Goal: Task Accomplishment & Management: Manage account settings

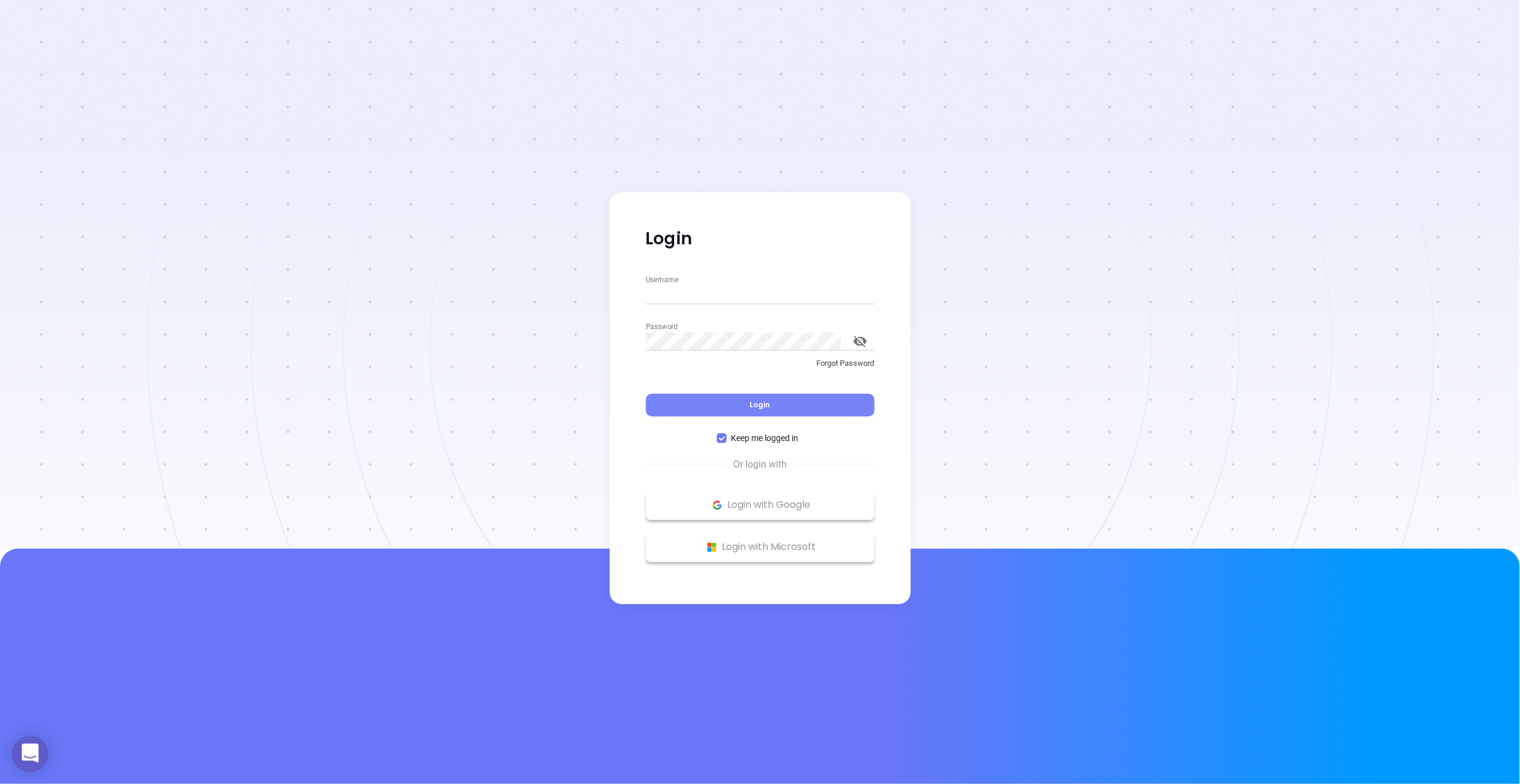
type input "[PERSON_NAME][EMAIL_ADDRESS][DOMAIN_NAME]"
click at [729, 404] on button "Login" at bounding box center [760, 405] width 229 height 23
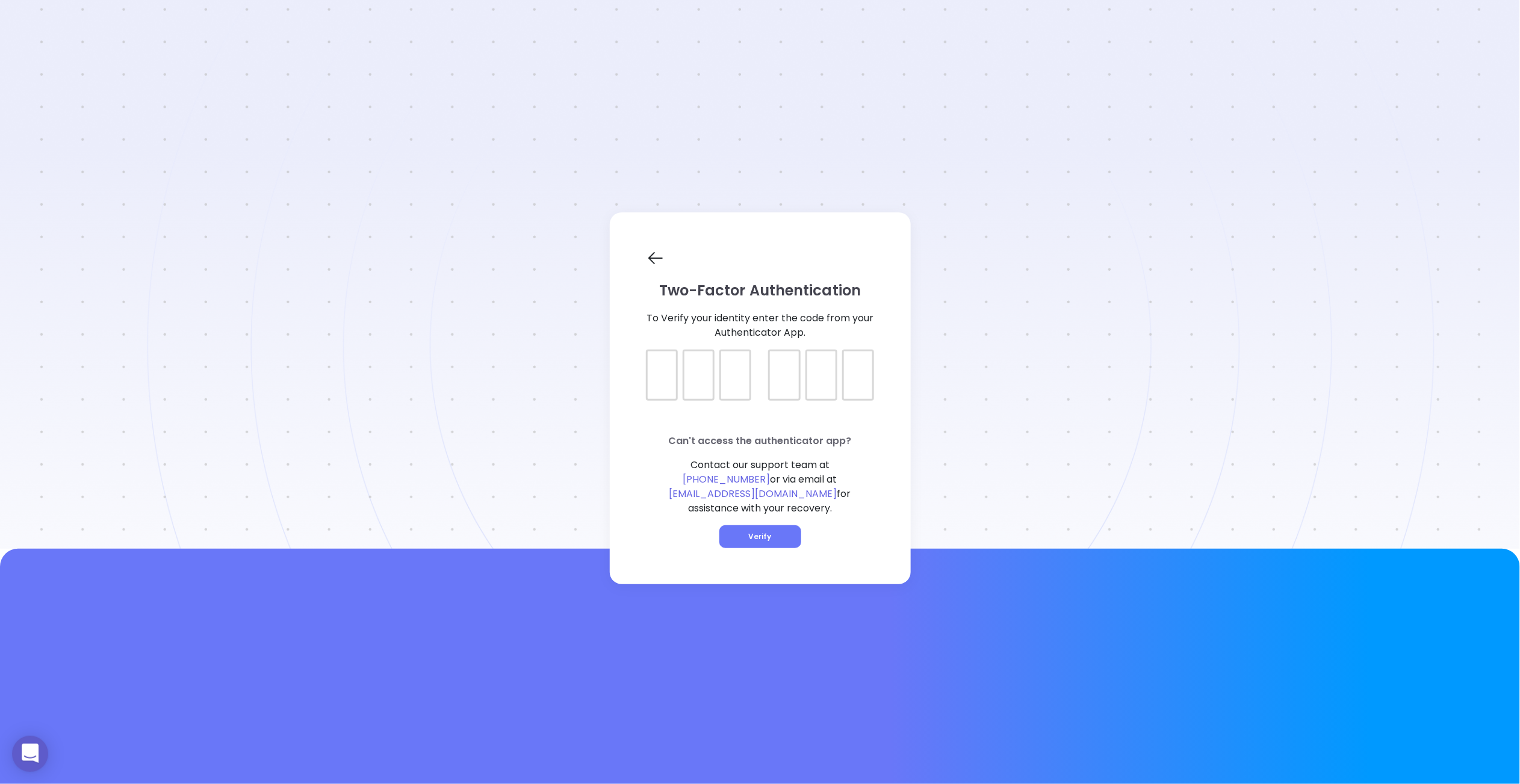
click at [658, 379] on div at bounding box center [760, 365] width 229 height 30
type input "203184"
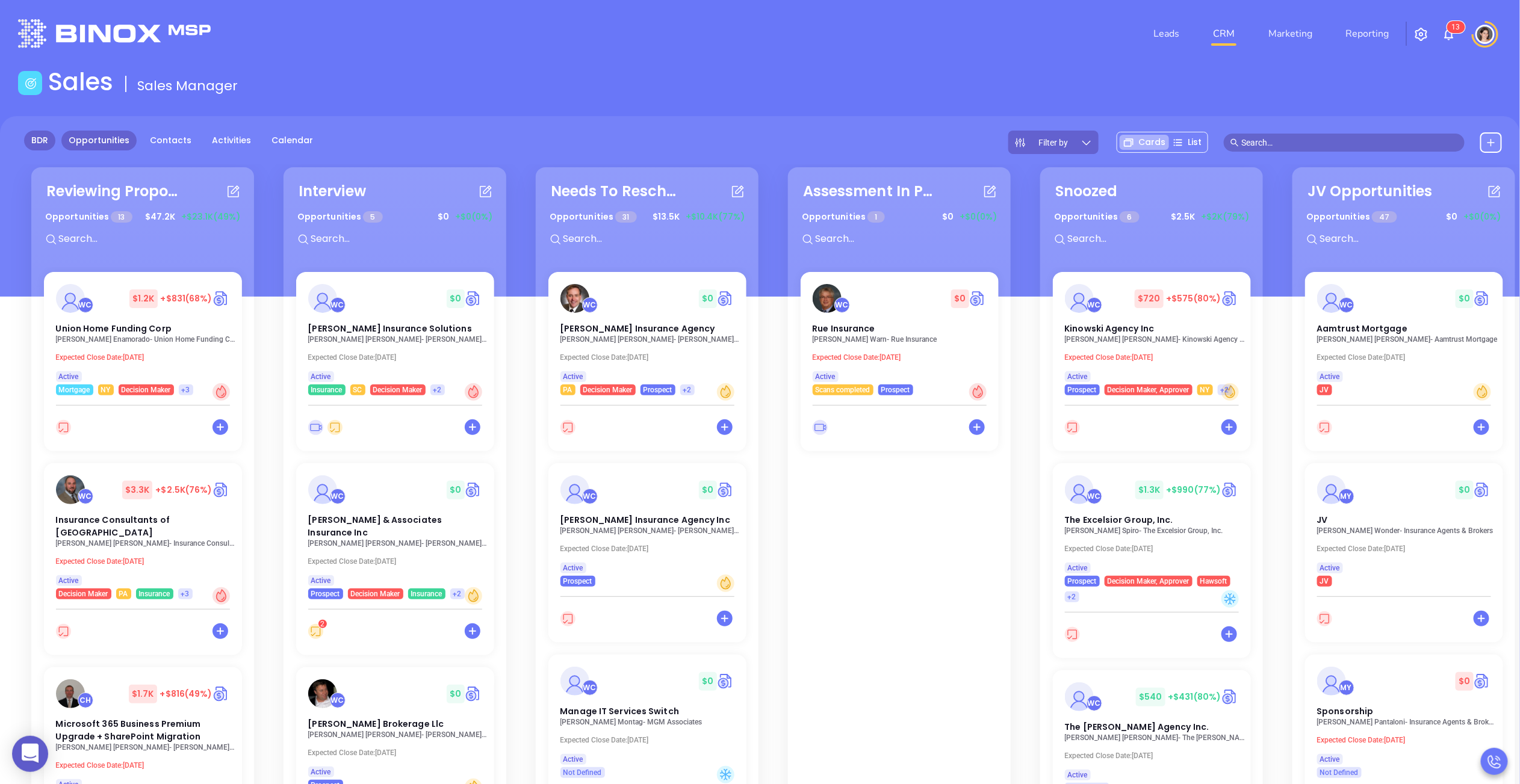
click at [41, 133] on link "BDR" at bounding box center [40, 141] width 31 height 20
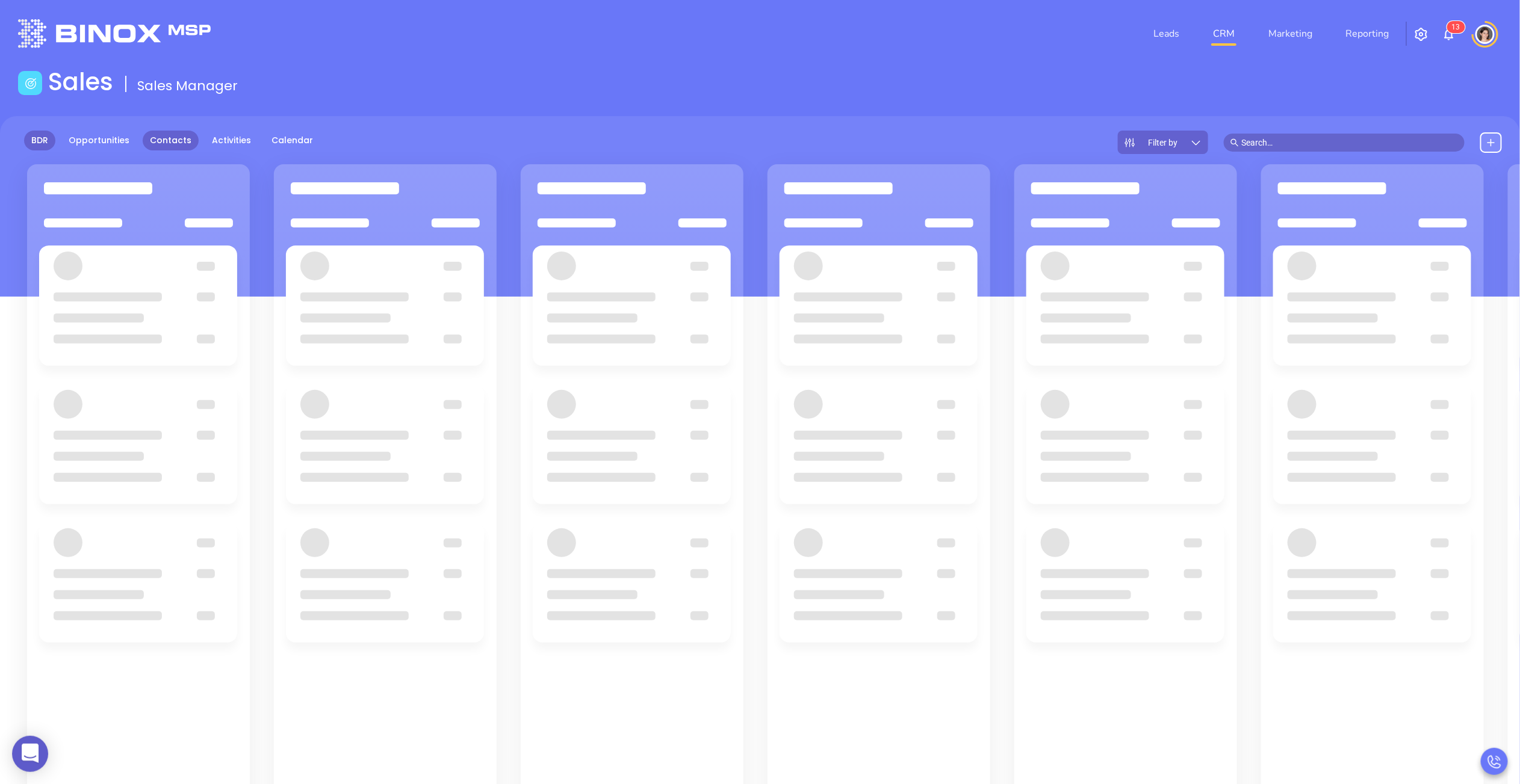
click at [164, 138] on link "Contacts" at bounding box center [171, 141] width 56 height 20
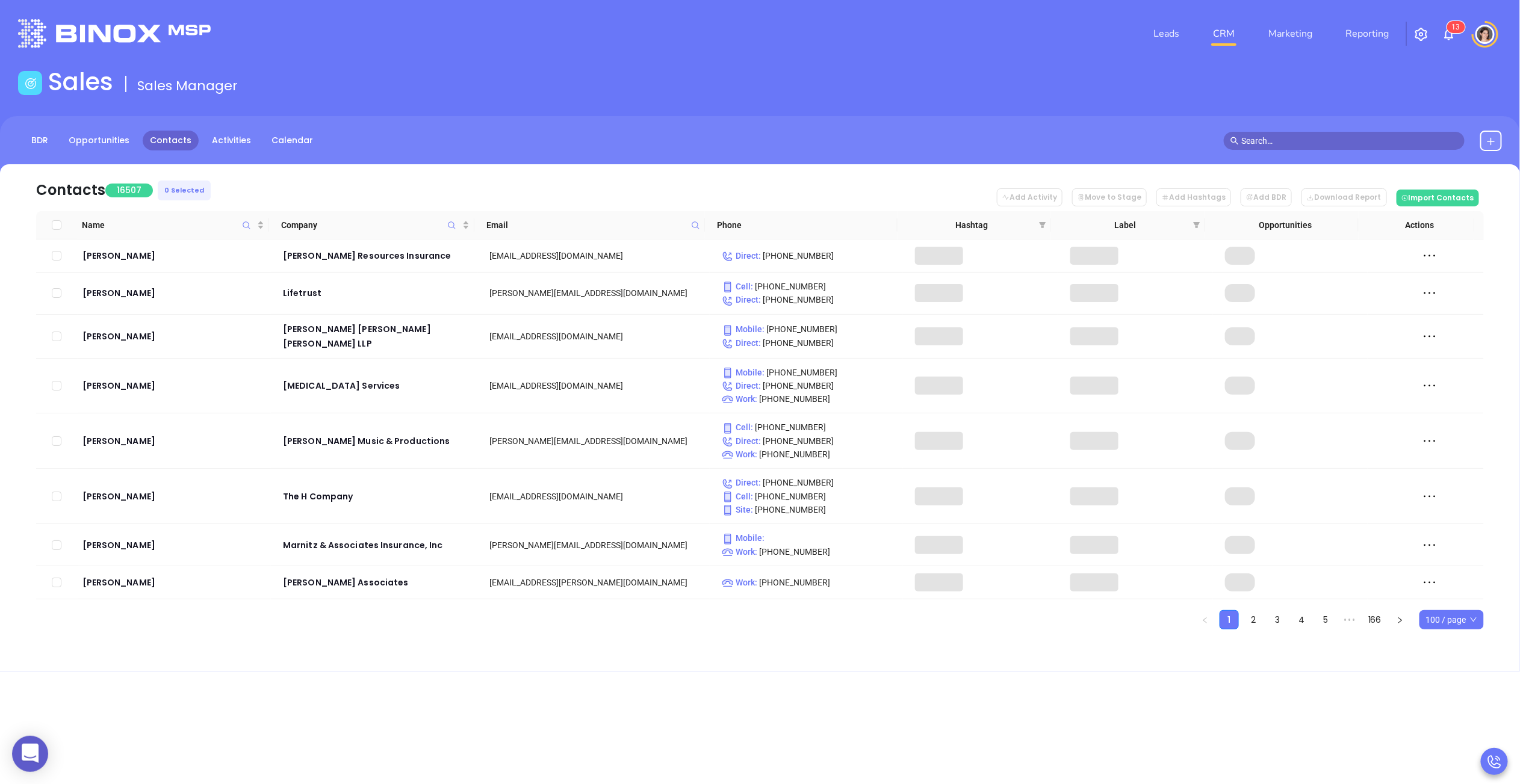
click at [1058, 224] on th "Label" at bounding box center [1127, 226] width 153 height 28
click at [1050, 224] on th "Hashtag" at bounding box center [973, 226] width 153 height 28
click at [1043, 223] on icon "filter" at bounding box center [1042, 225] width 7 height 6
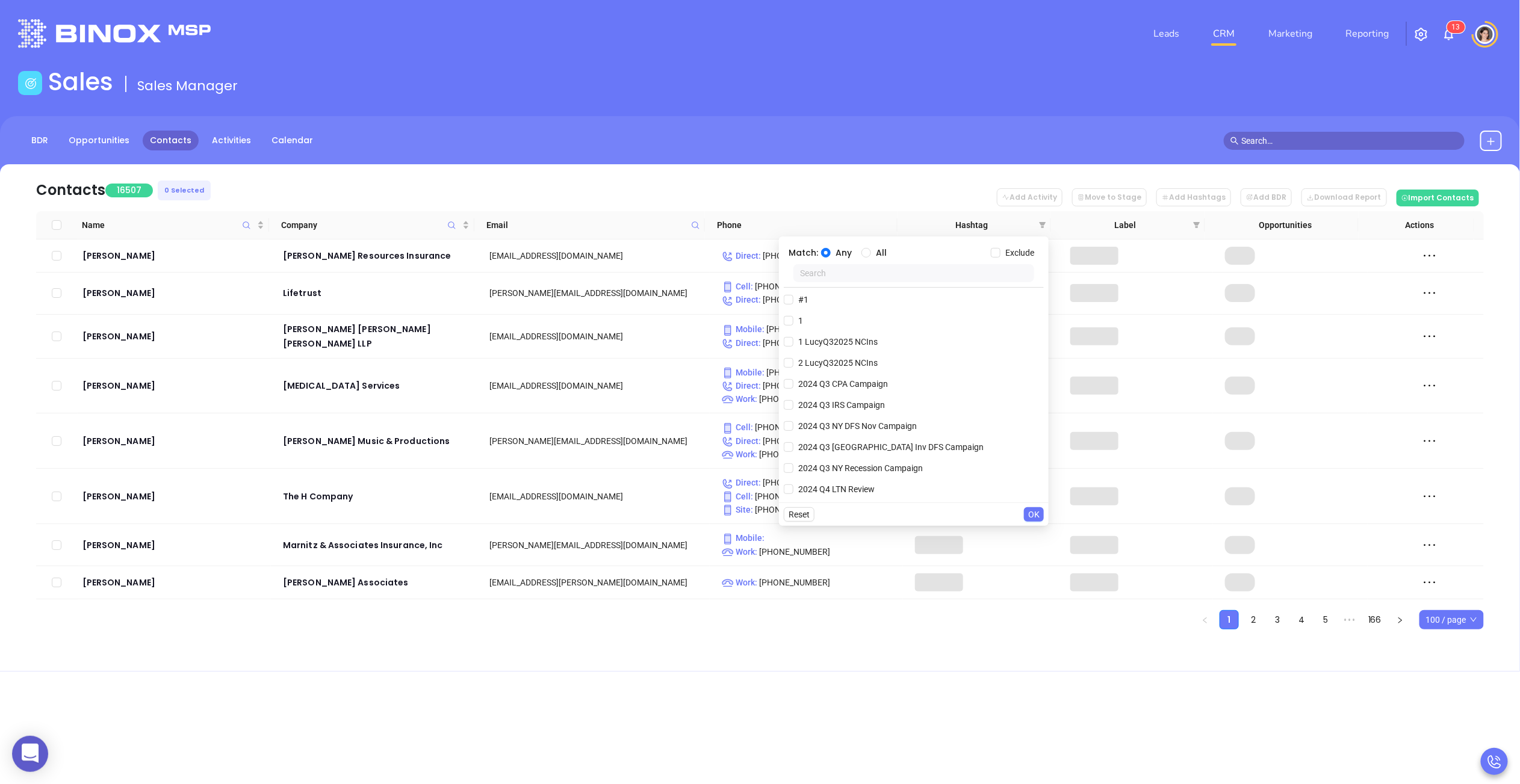
click at [860, 279] on input "text" at bounding box center [913, 273] width 240 height 18
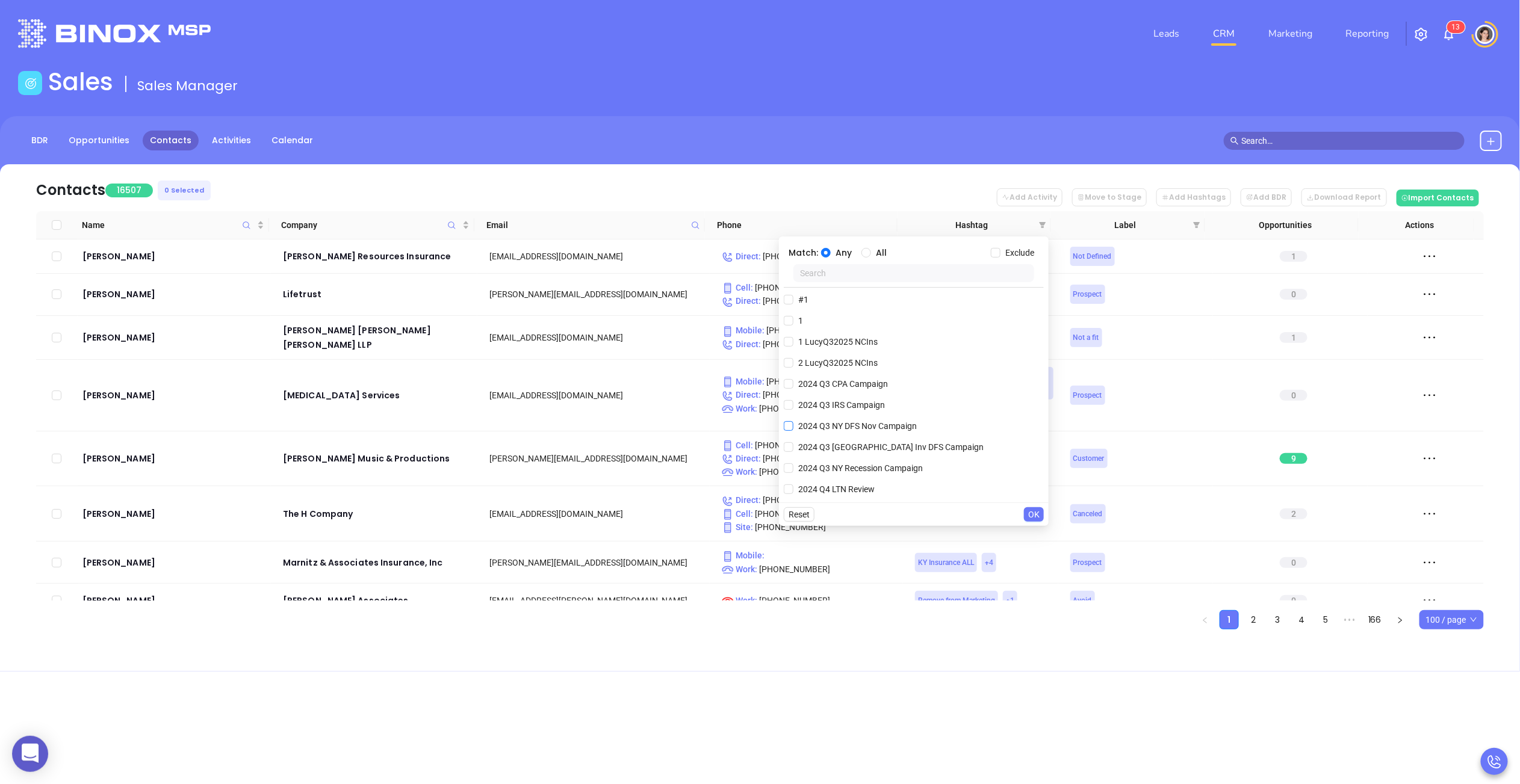
click at [787, 425] on input "2024 Q3 NY DFS Nov Campaign" at bounding box center [788, 426] width 10 height 10
click at [793, 450] on input "2024 Q3 NY DFS Nov Campaign" at bounding box center [788, 450] width 10 height 10
checkbox input "false"
click at [827, 270] on input "text" at bounding box center [913, 273] width 240 height 18
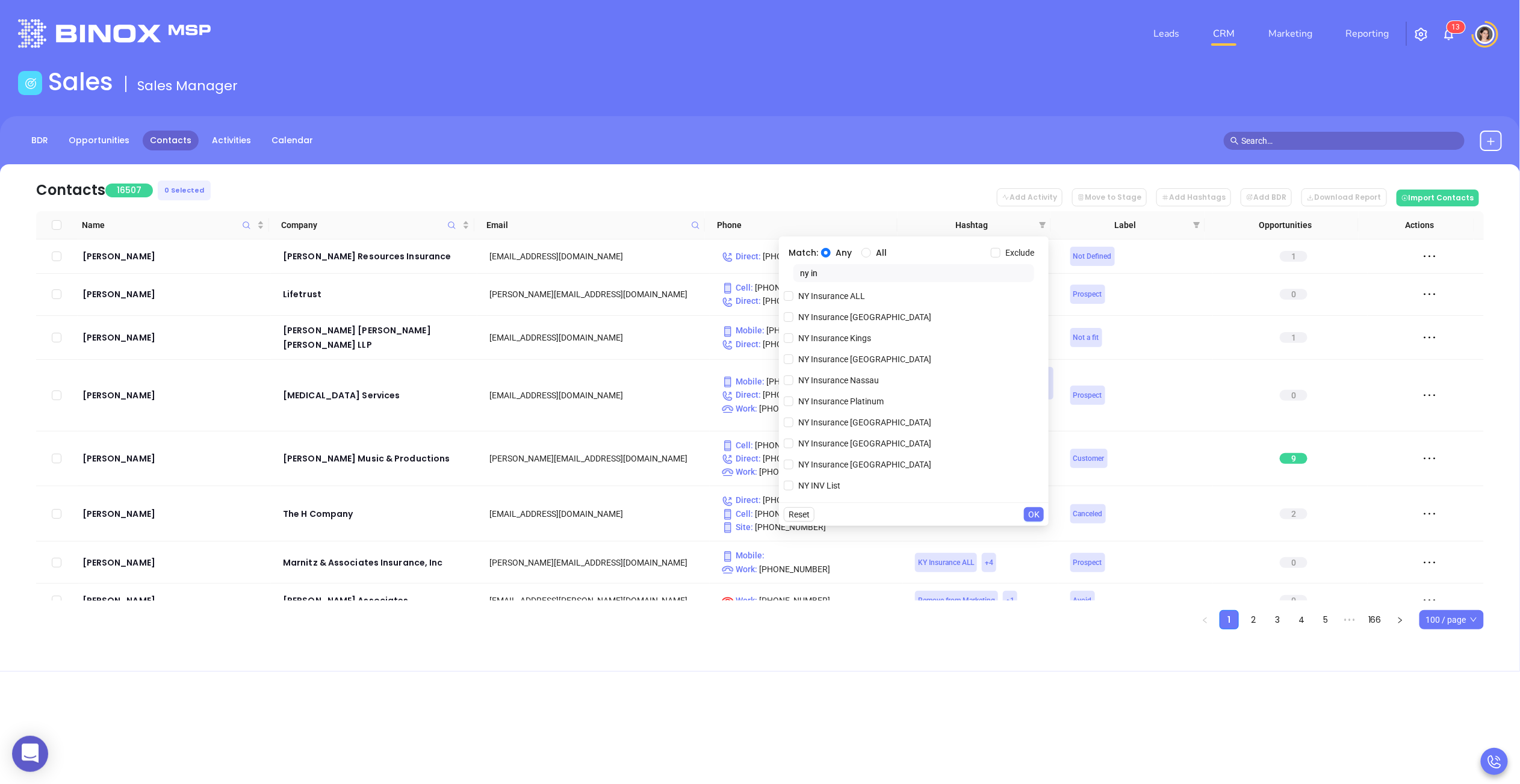
scroll to position [45, 0]
type input "ny in"
click at [791, 294] on input "NY Insurance ALL" at bounding box center [788, 297] width 10 height 10
checkbox input "true"
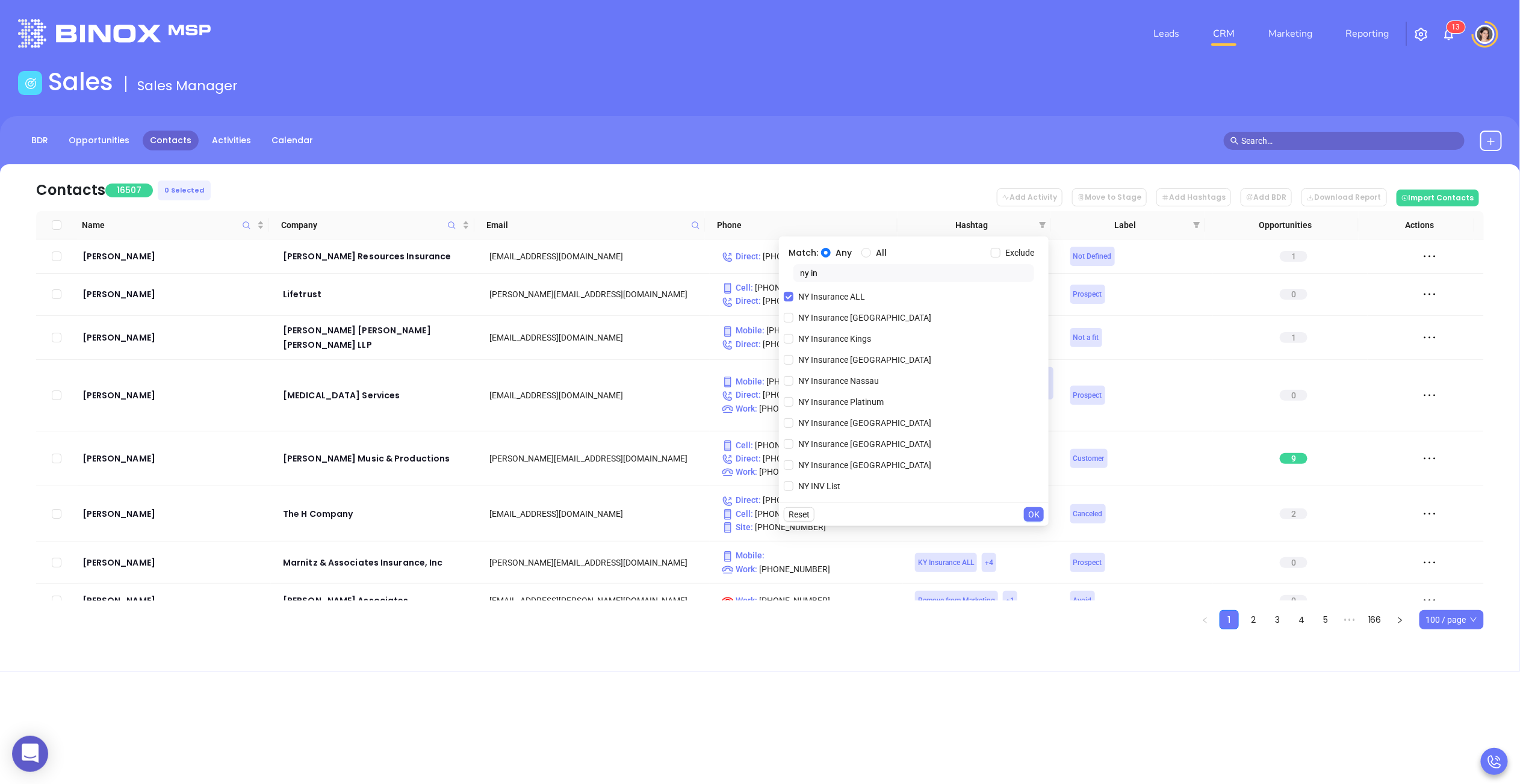
click at [1029, 508] on span "OK" at bounding box center [1033, 515] width 11 height 13
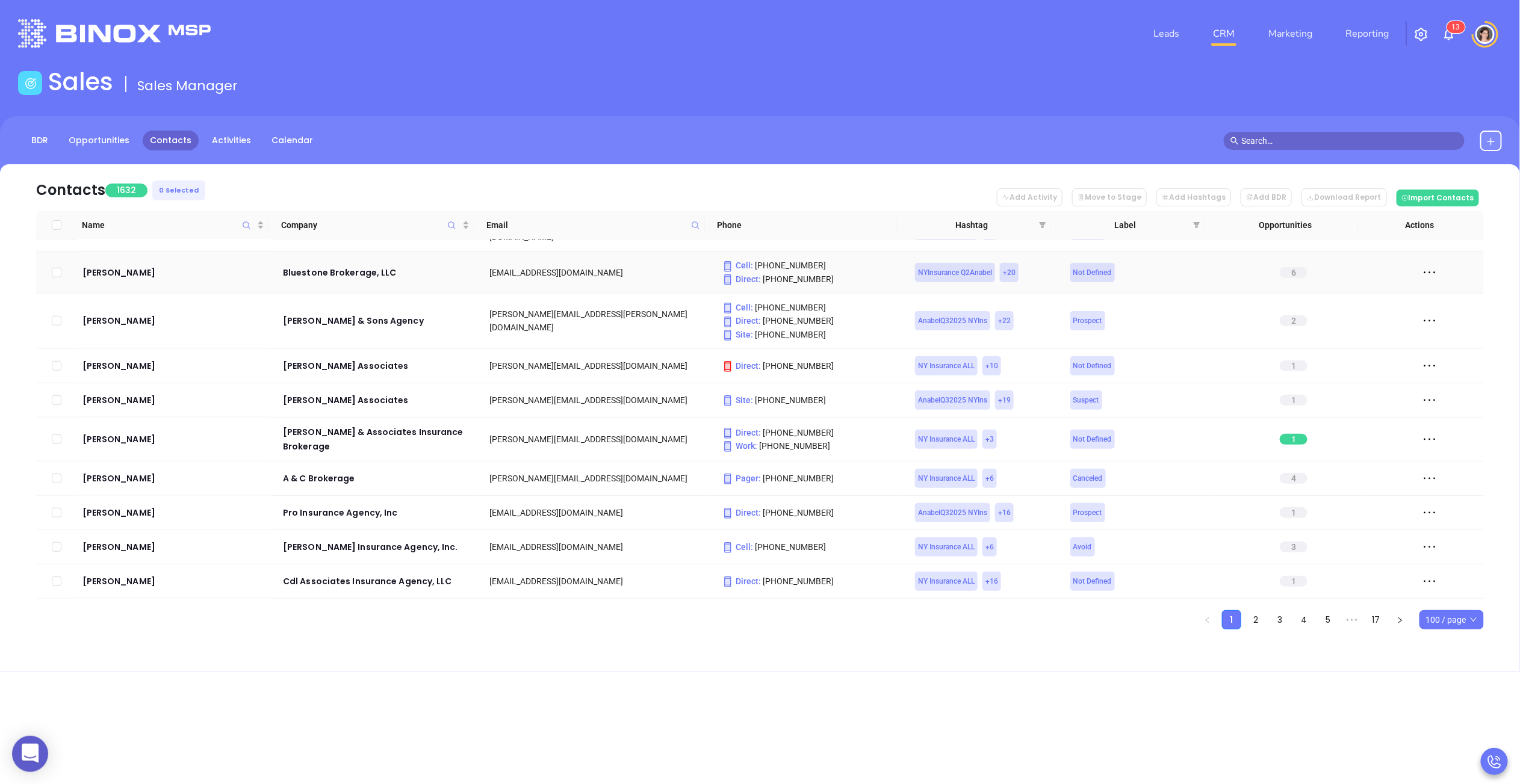
scroll to position [688, 0]
click at [1045, 218] on span at bounding box center [1042, 225] width 12 height 18
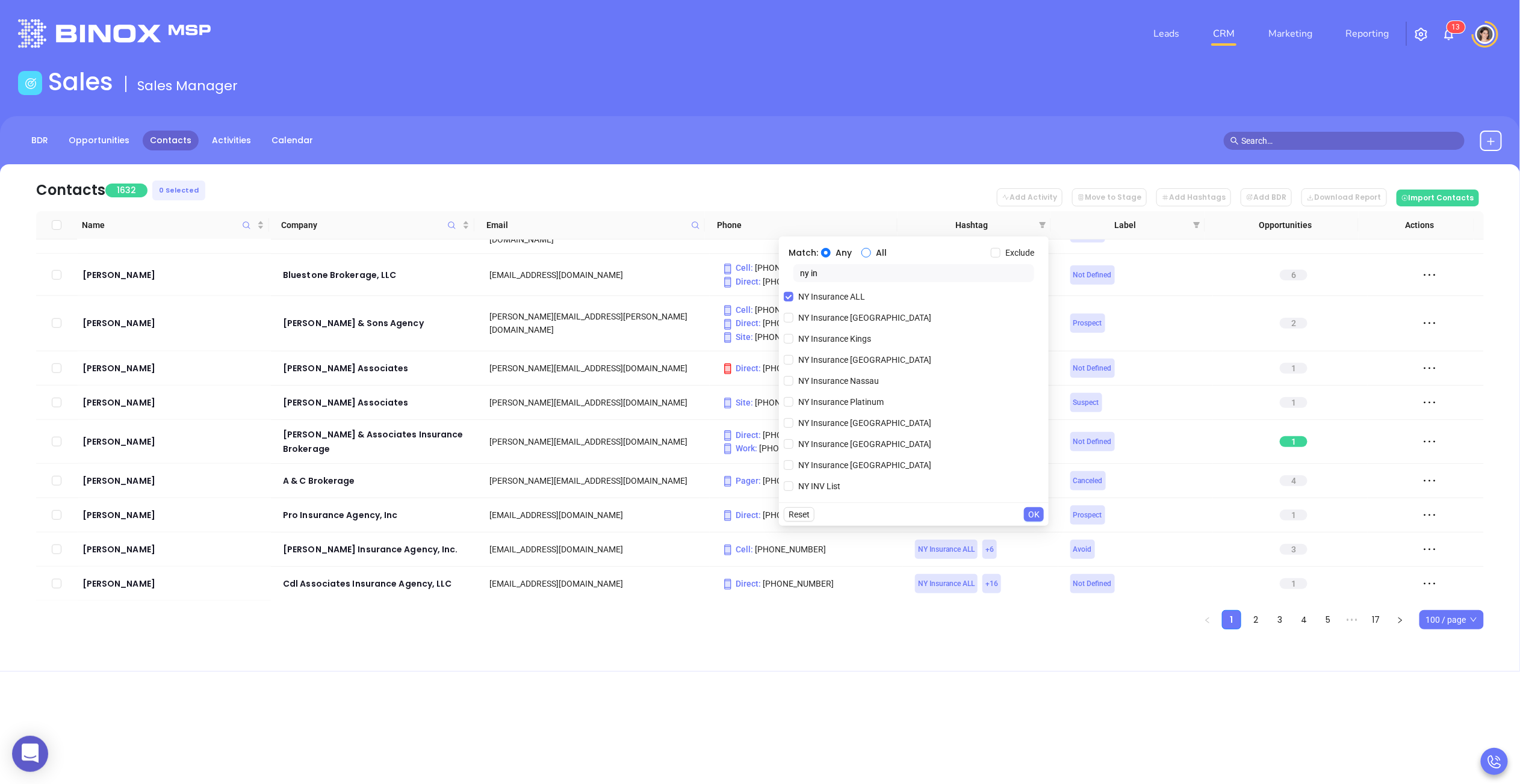
click at [871, 255] on span "All" at bounding box center [881, 253] width 21 height 13
click at [871, 255] on input "All" at bounding box center [865, 252] width 10 height 10
radio input "true"
click at [864, 271] on input "ny in" at bounding box center [913, 273] width 240 height 18
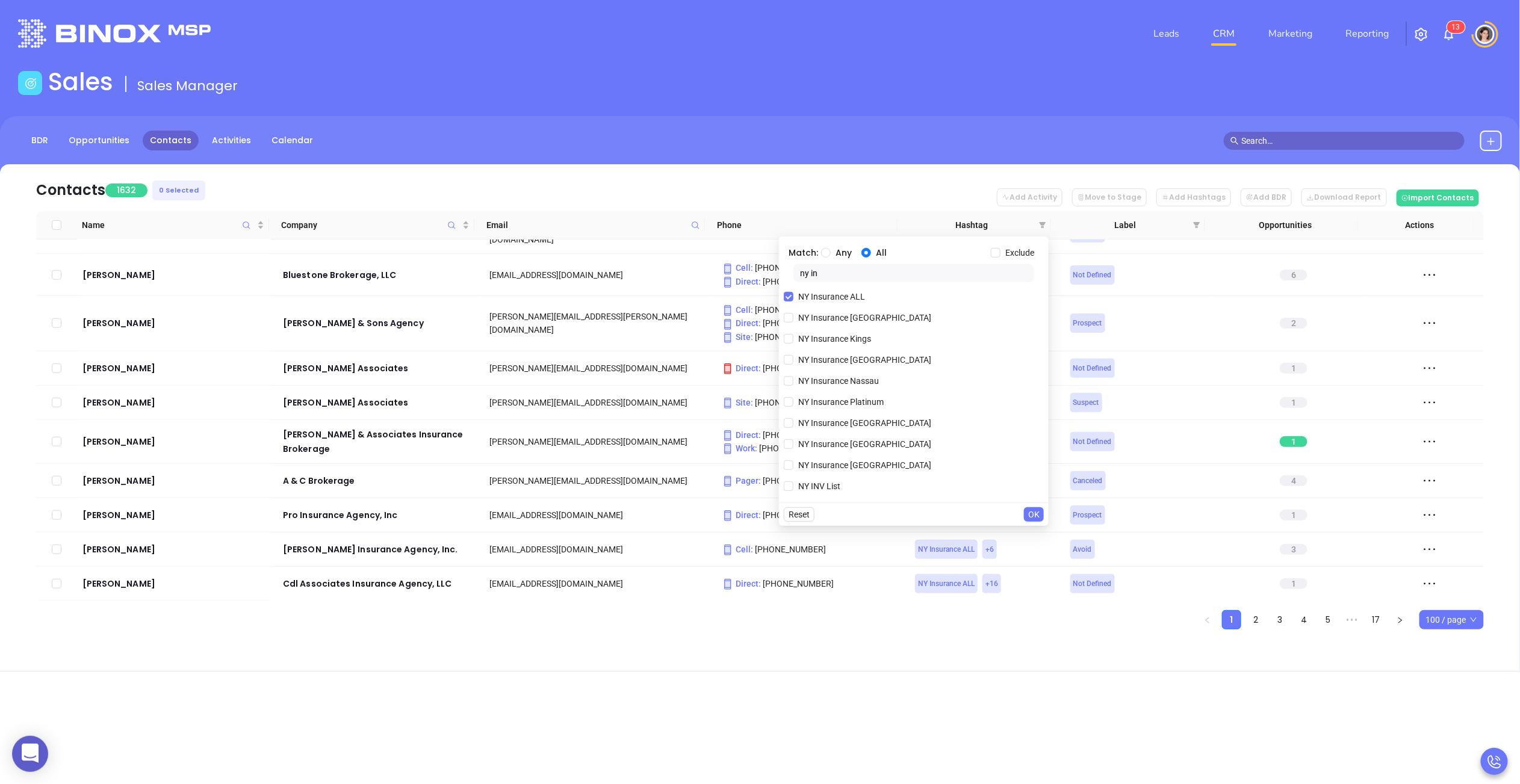
click at [864, 271] on input "ny in" at bounding box center [913, 273] width 240 height 18
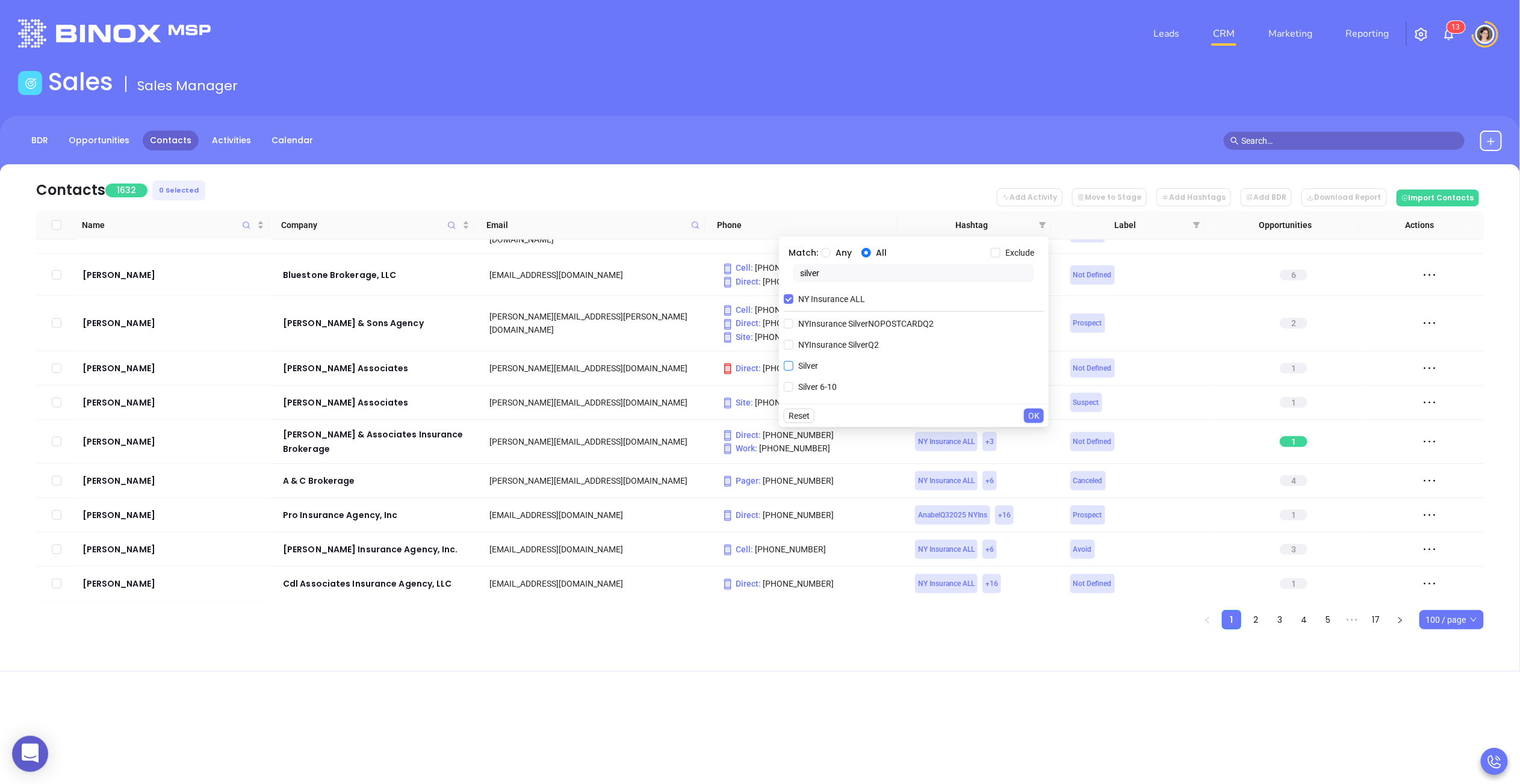
type input "silver"
click at [788, 365] on input "Silver" at bounding box center [788, 365] width 10 height 10
click at [790, 383] on input "Silver" at bounding box center [788, 387] width 10 height 10
checkbox input "false"
click at [789, 388] on input "Silver 6-10" at bounding box center [788, 387] width 10 height 10
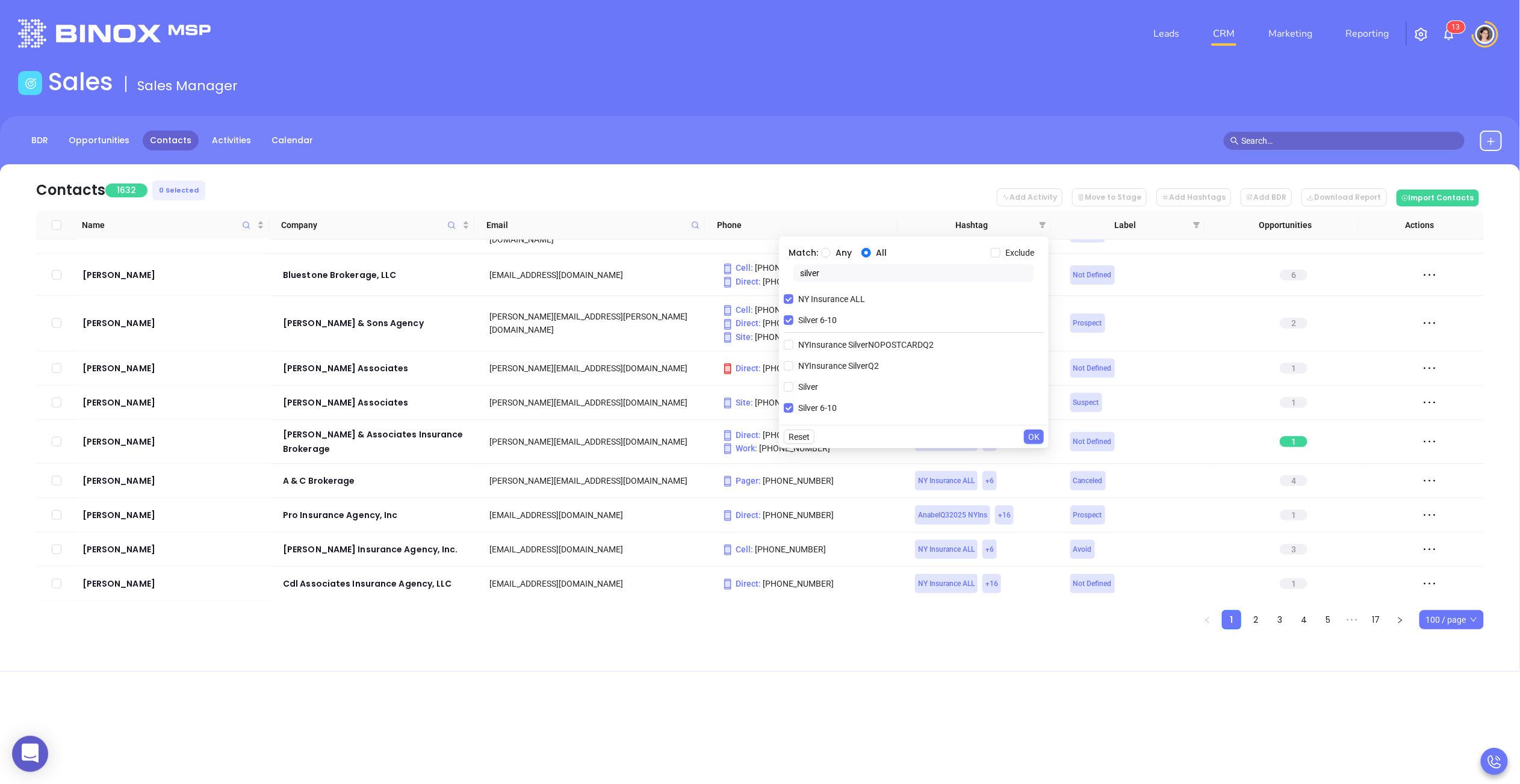
click at [1036, 435] on span "OK" at bounding box center [1033, 437] width 11 height 13
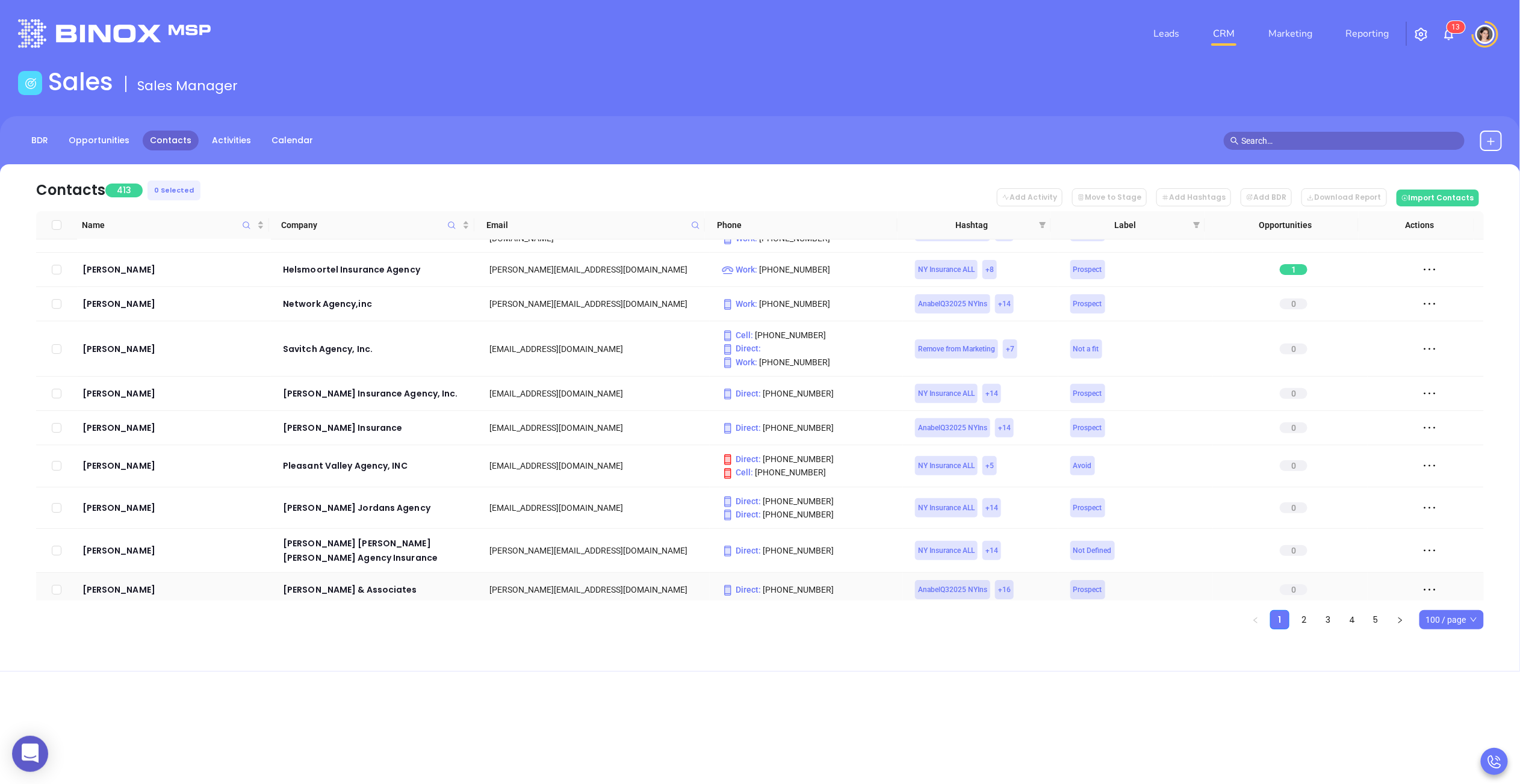
scroll to position [2460, 0]
click at [1040, 223] on icon "filter" at bounding box center [1042, 225] width 7 height 6
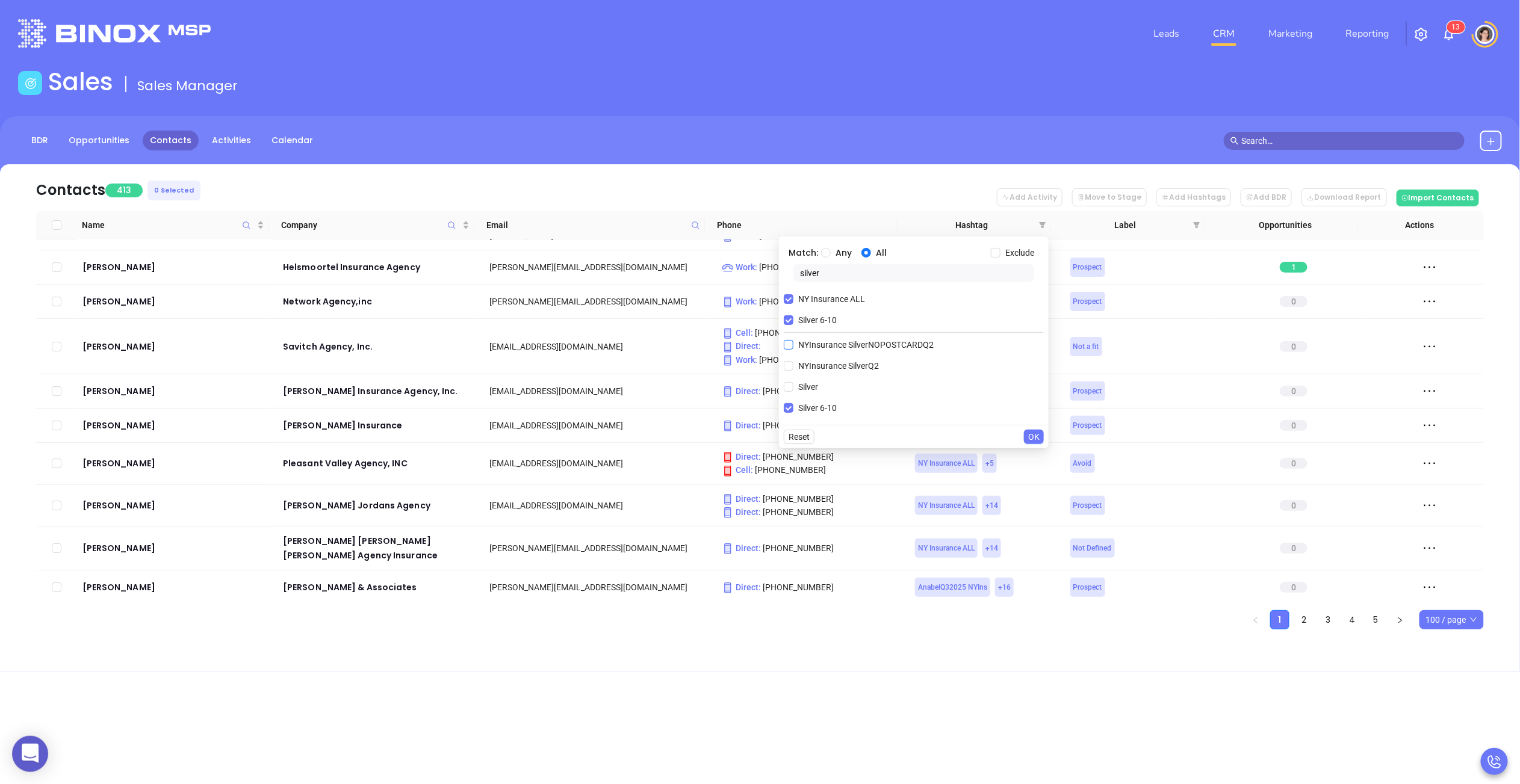
click at [783, 318] on input "Silver 6-10" at bounding box center [788, 320] width 10 height 10
checkbox input "false"
click at [824, 270] on input "silver" at bounding box center [913, 273] width 240 height 18
type input "gold"
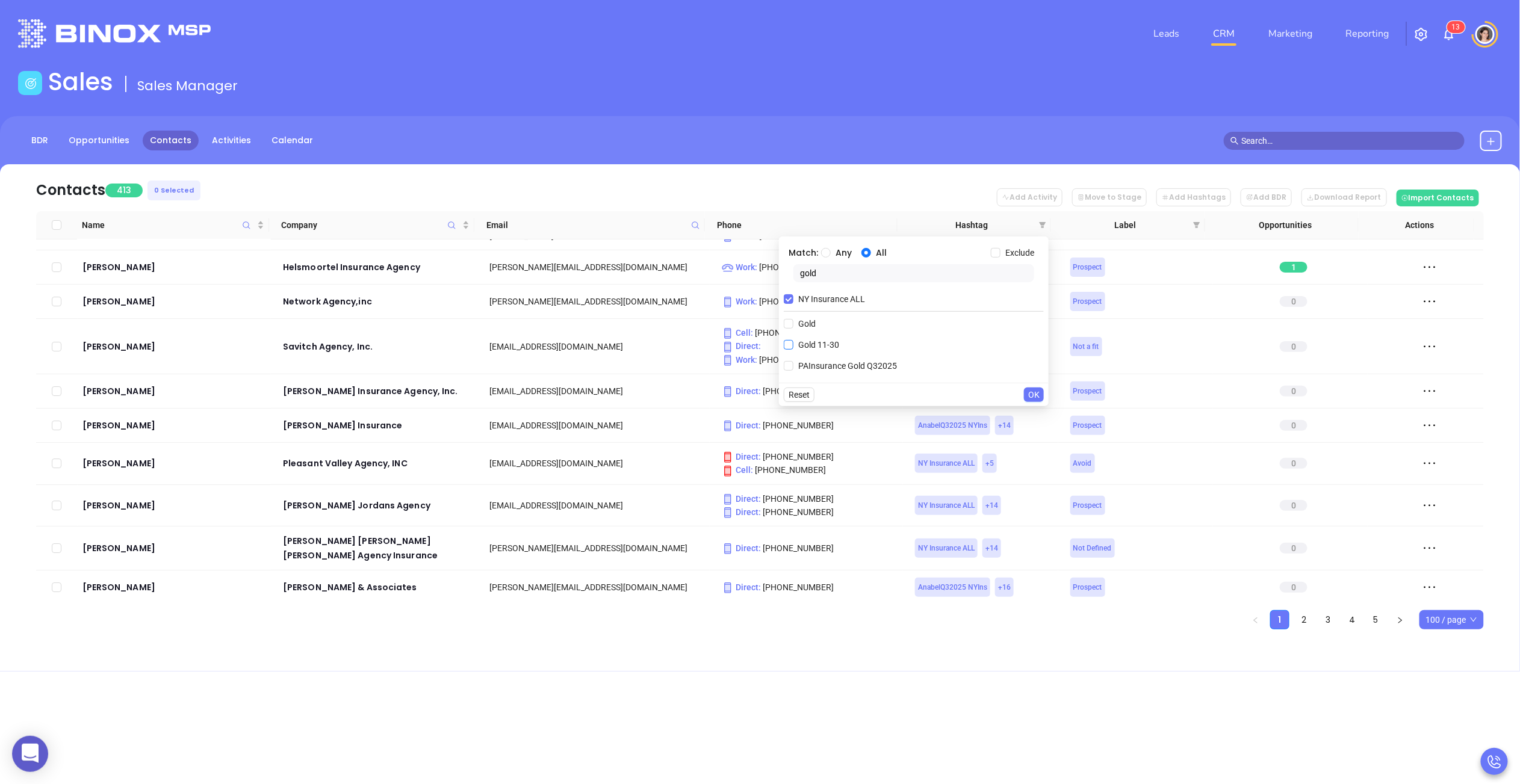
click at [788, 345] on input "Gold 11-30" at bounding box center [788, 345] width 10 height 10
checkbox input "true"
click at [1031, 414] on span "OK" at bounding box center [1033, 416] width 11 height 13
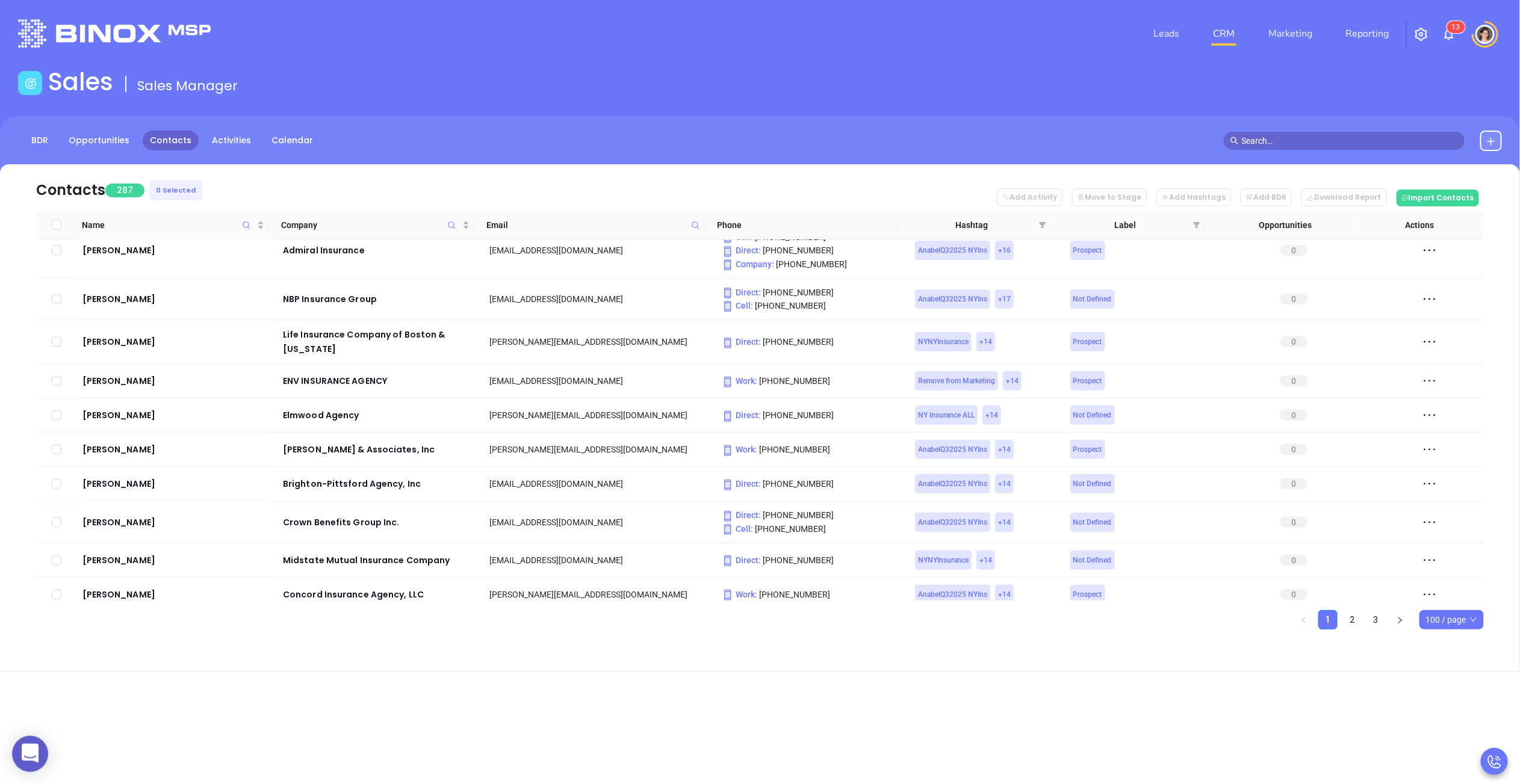
scroll to position [3570, 0]
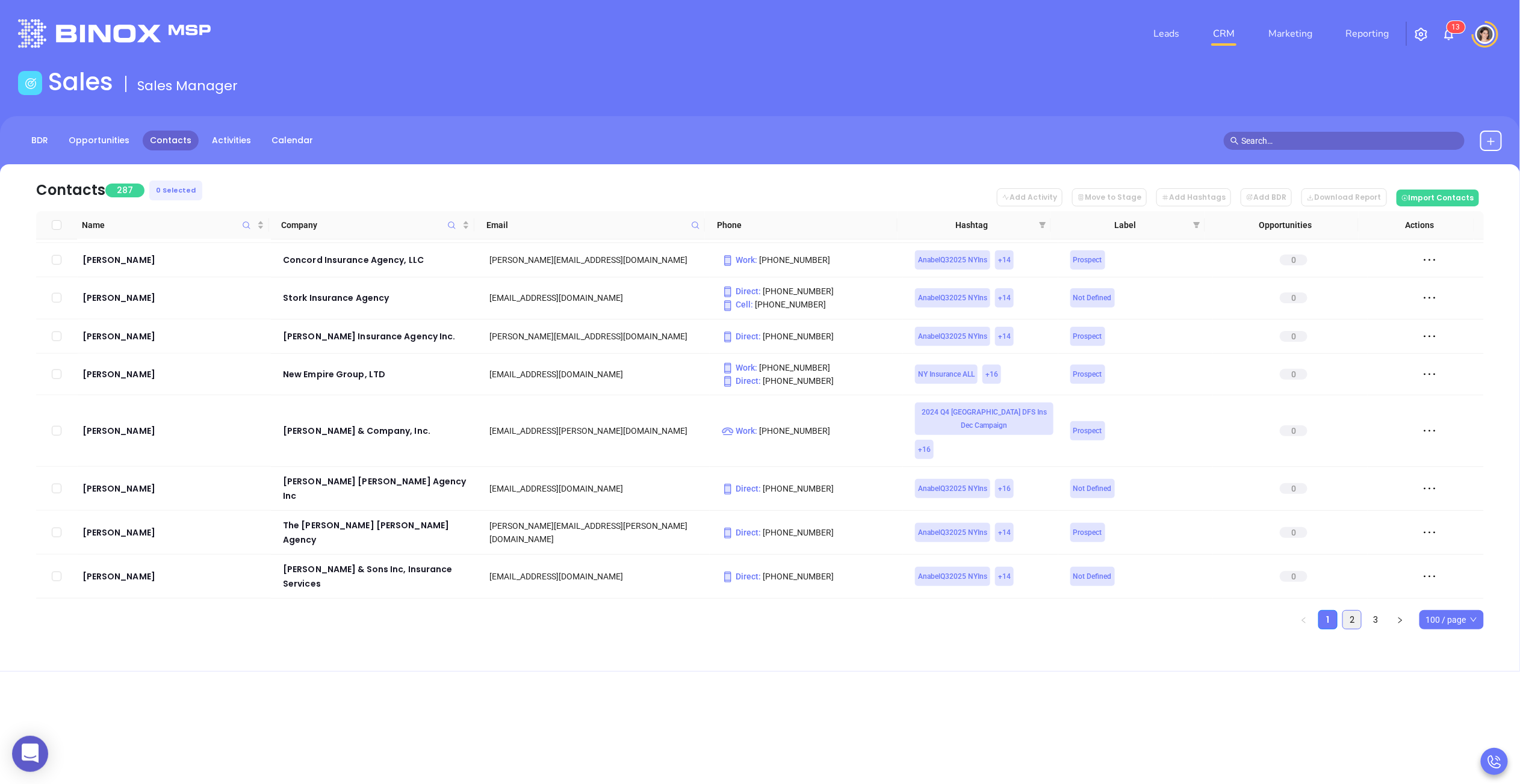
click at [1359, 621] on link "2" at bounding box center [1351, 620] width 18 height 18
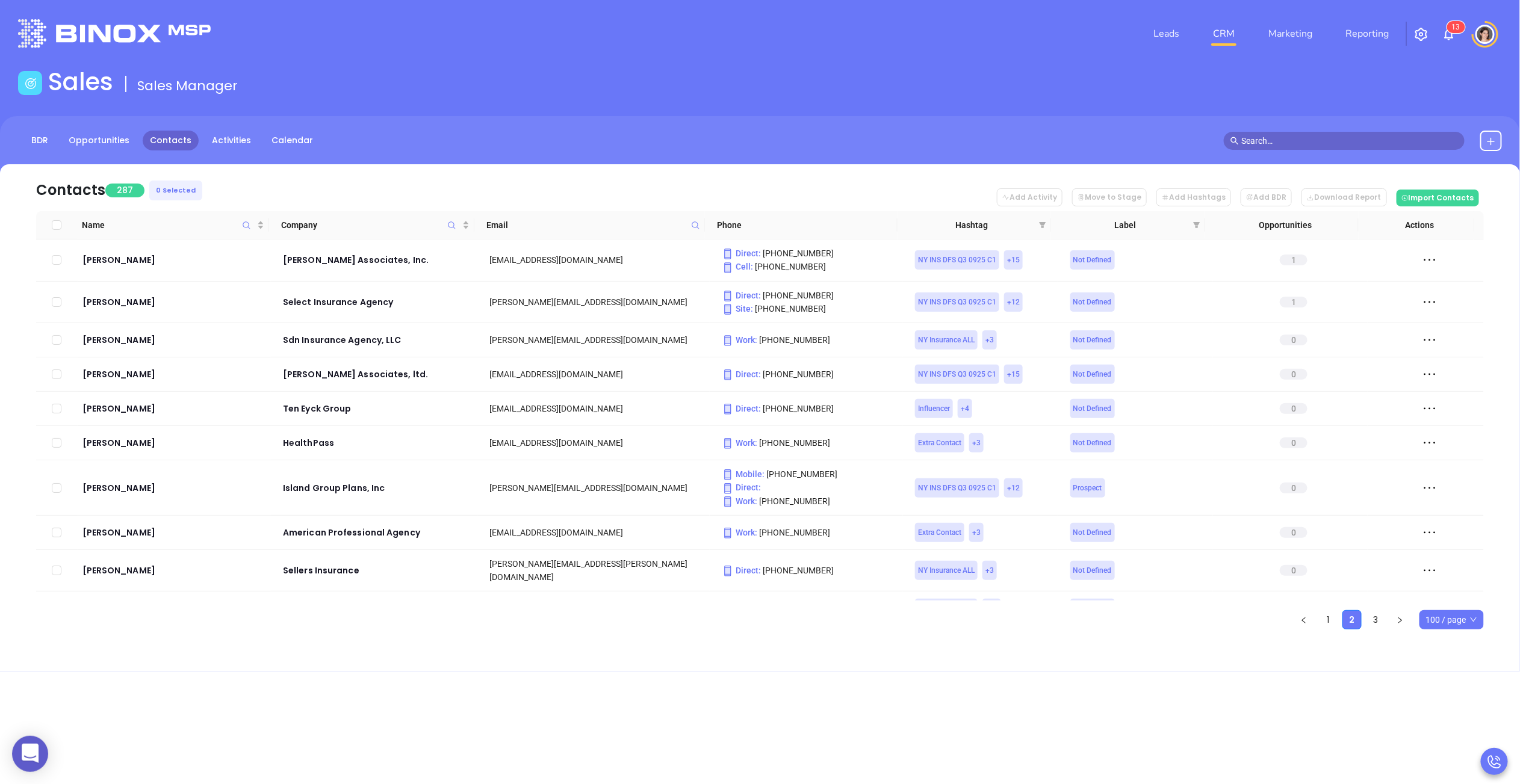
scroll to position [3680, 0]
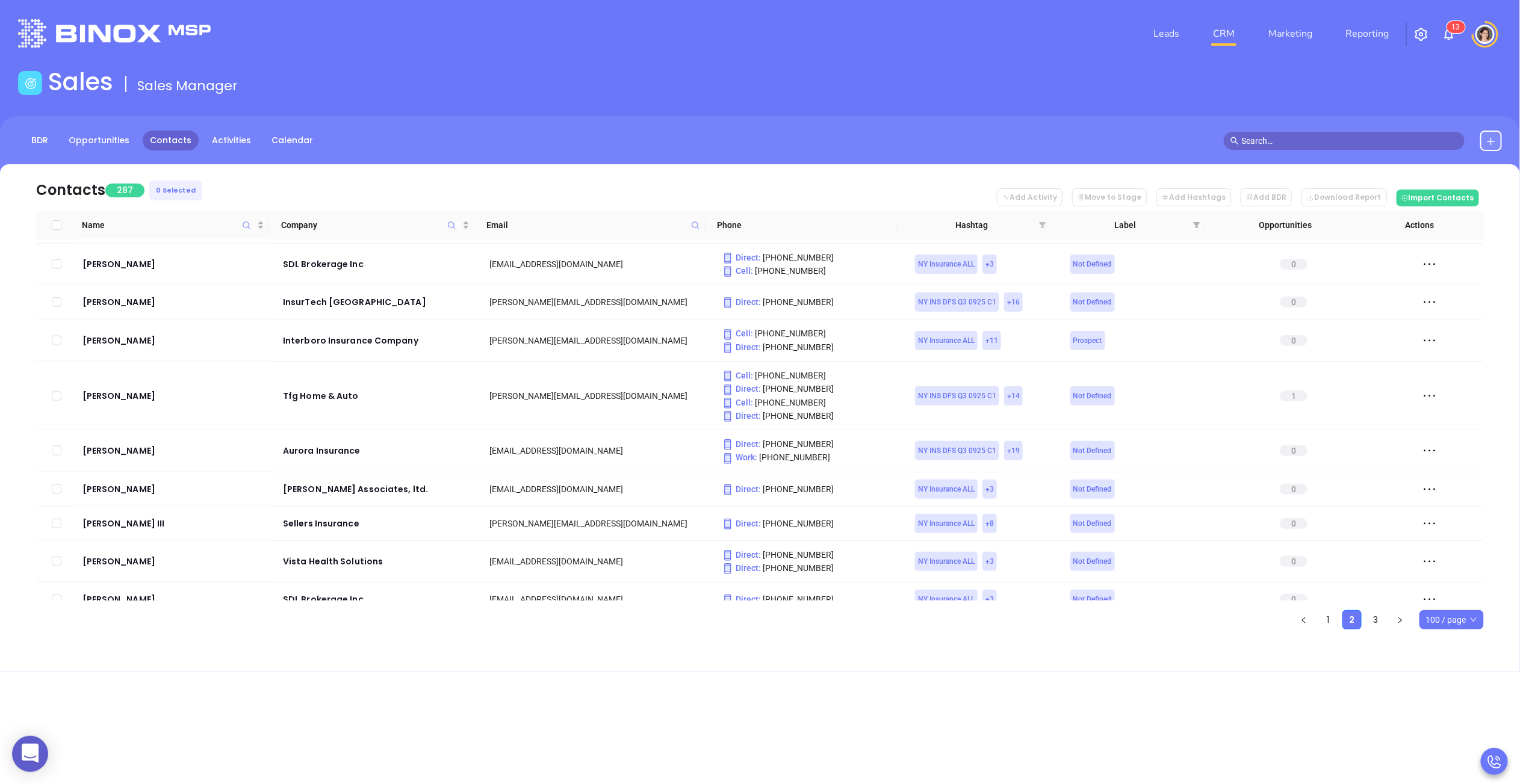
click at [1044, 222] on icon "filter" at bounding box center [1042, 225] width 7 height 6
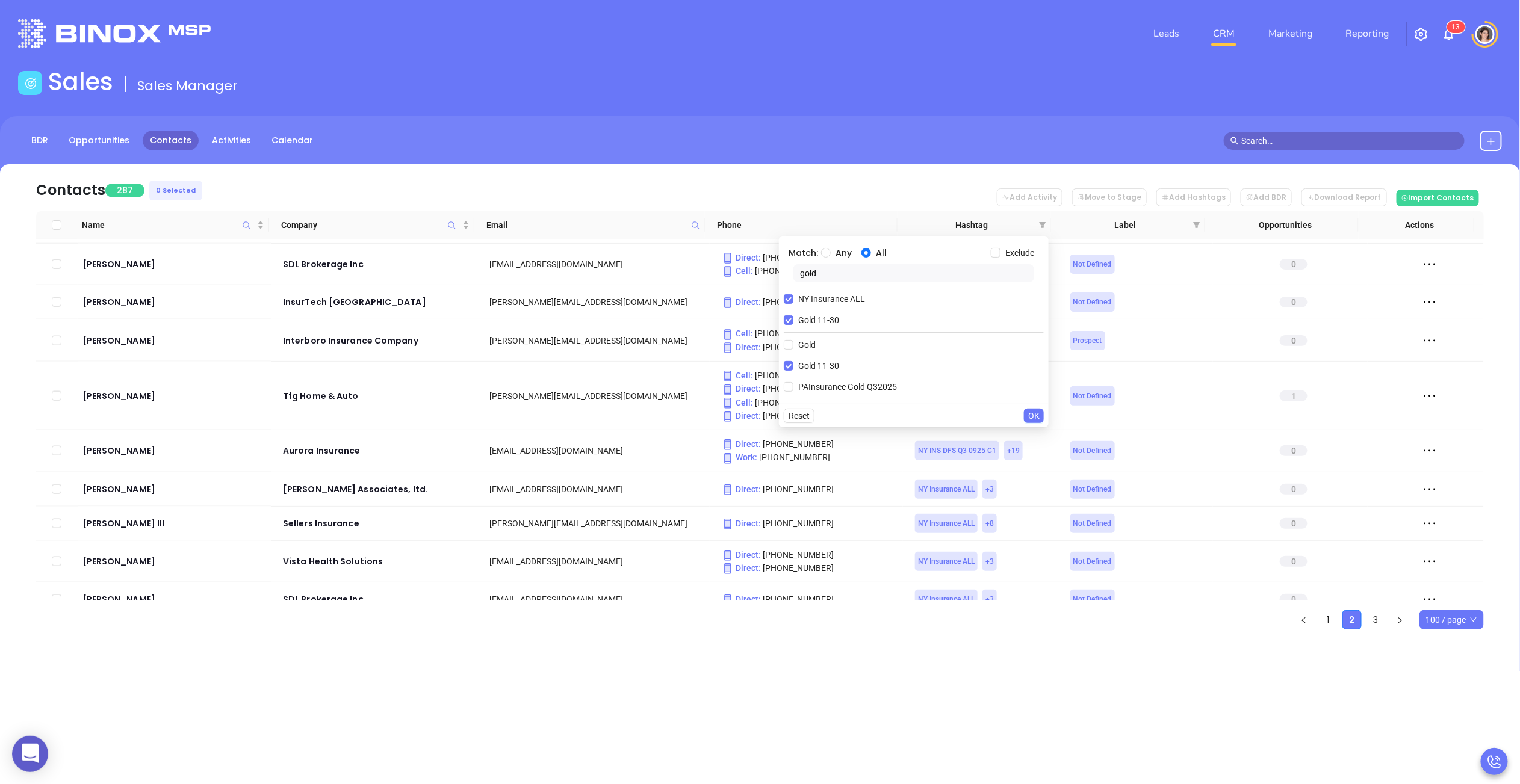
click at [791, 297] on input "NY Insurance ALL" at bounding box center [788, 299] width 10 height 10
click at [841, 274] on input "gold" at bounding box center [913, 273] width 240 height 18
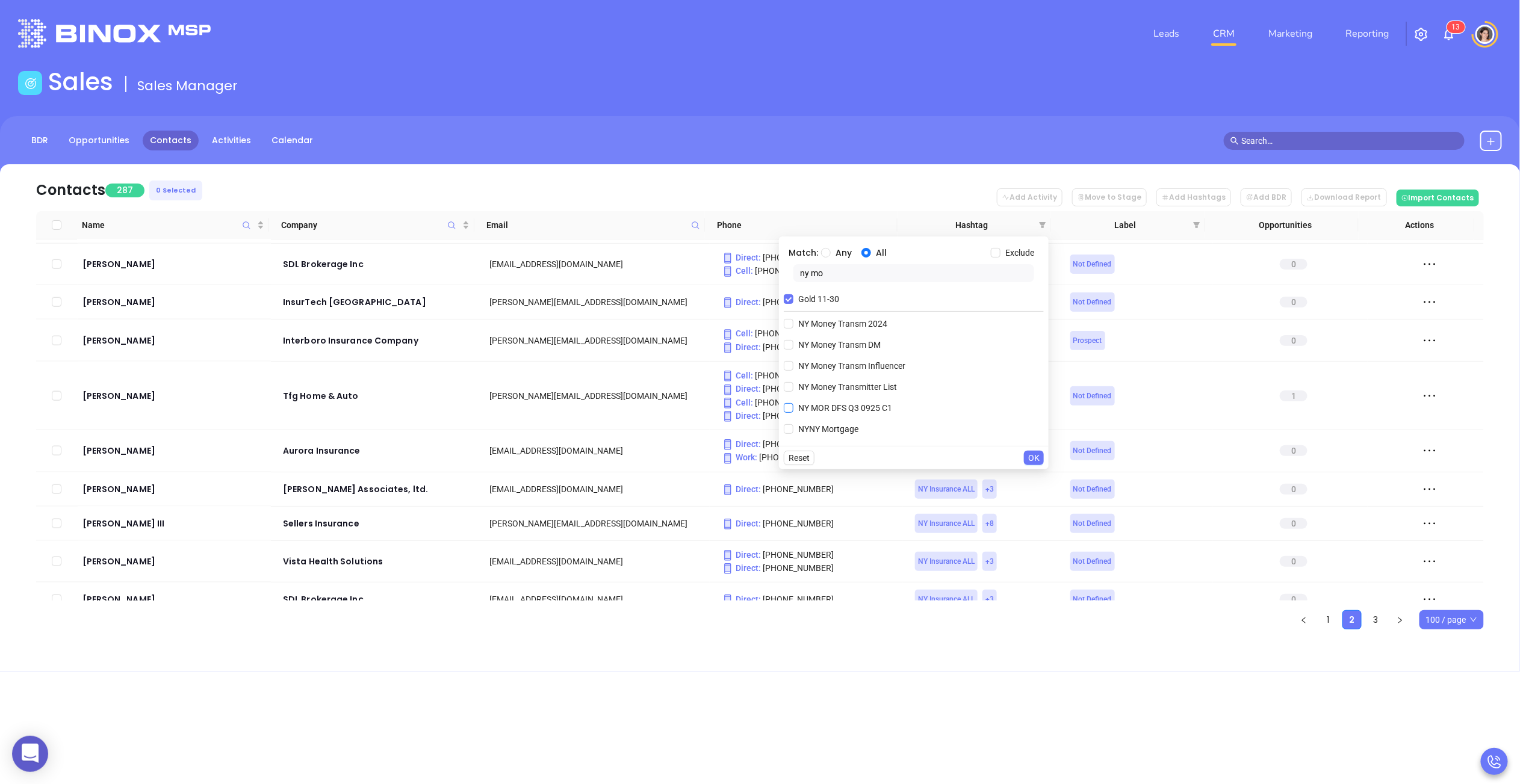
type input "ny mo"
click at [787, 425] on input "NYNY Mortgage" at bounding box center [788, 429] width 10 height 10
checkbox input "true"
click at [1029, 476] on span "OK" at bounding box center [1033, 479] width 11 height 13
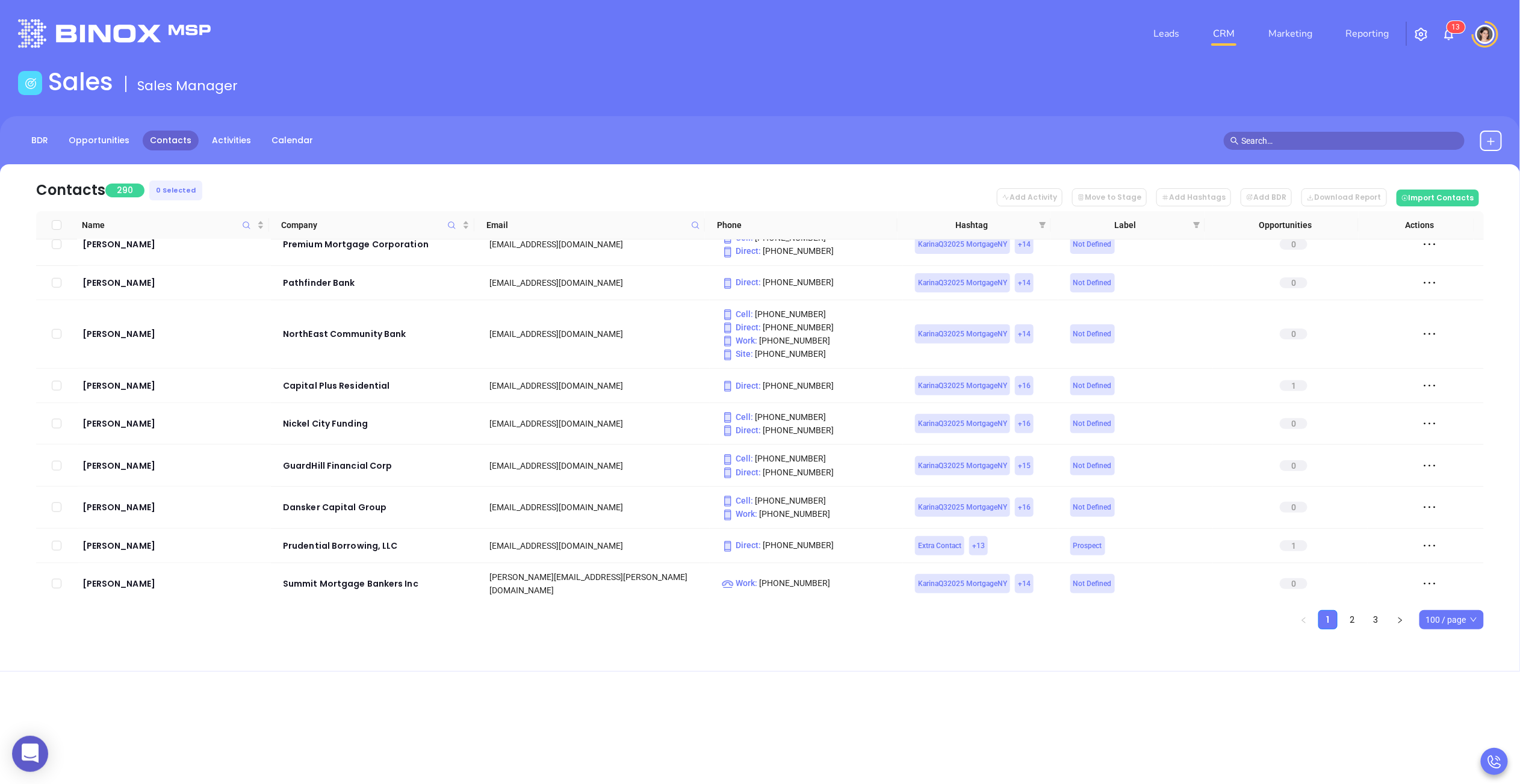
scroll to position [0, 0]
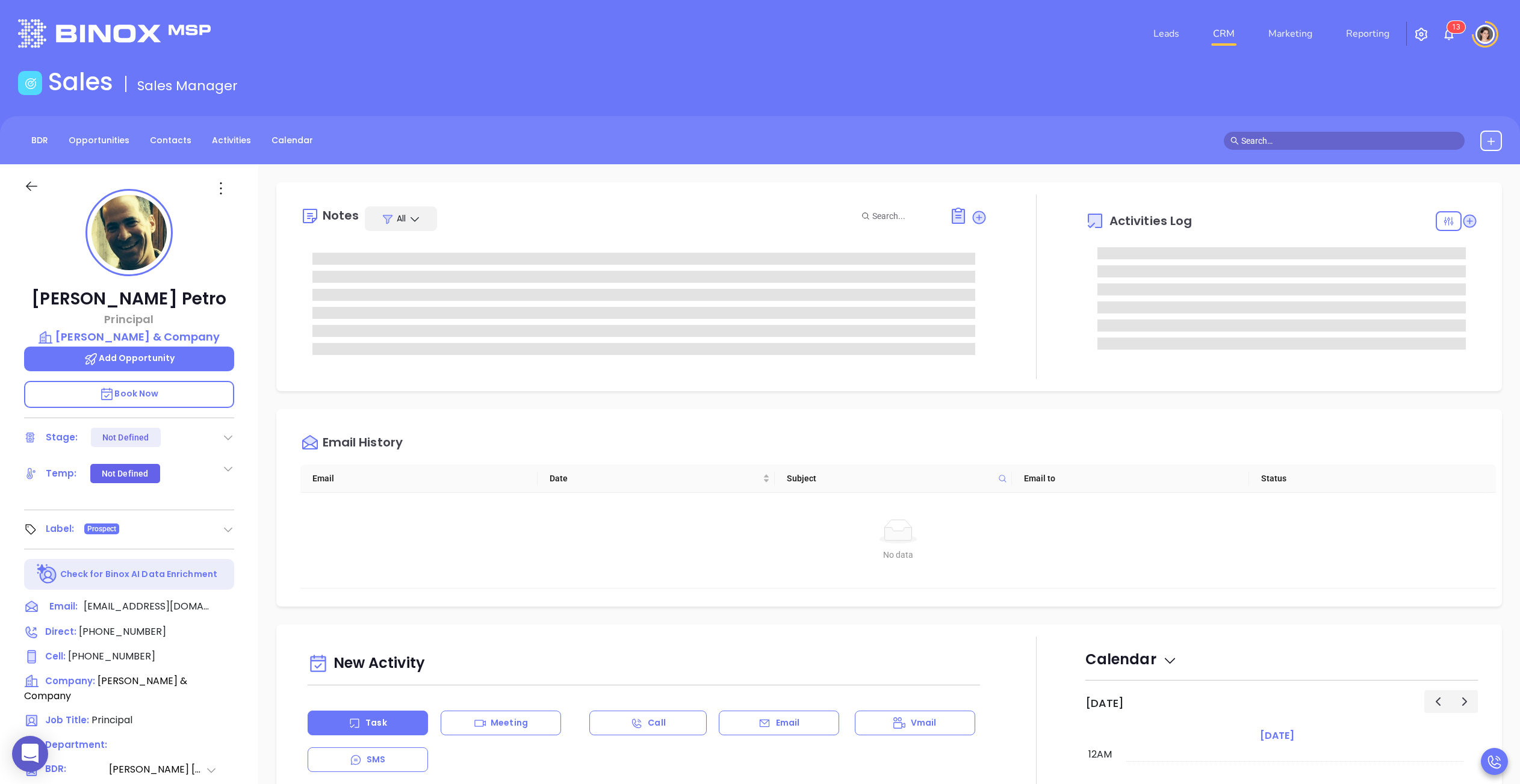
type input "[PERSON_NAME]"
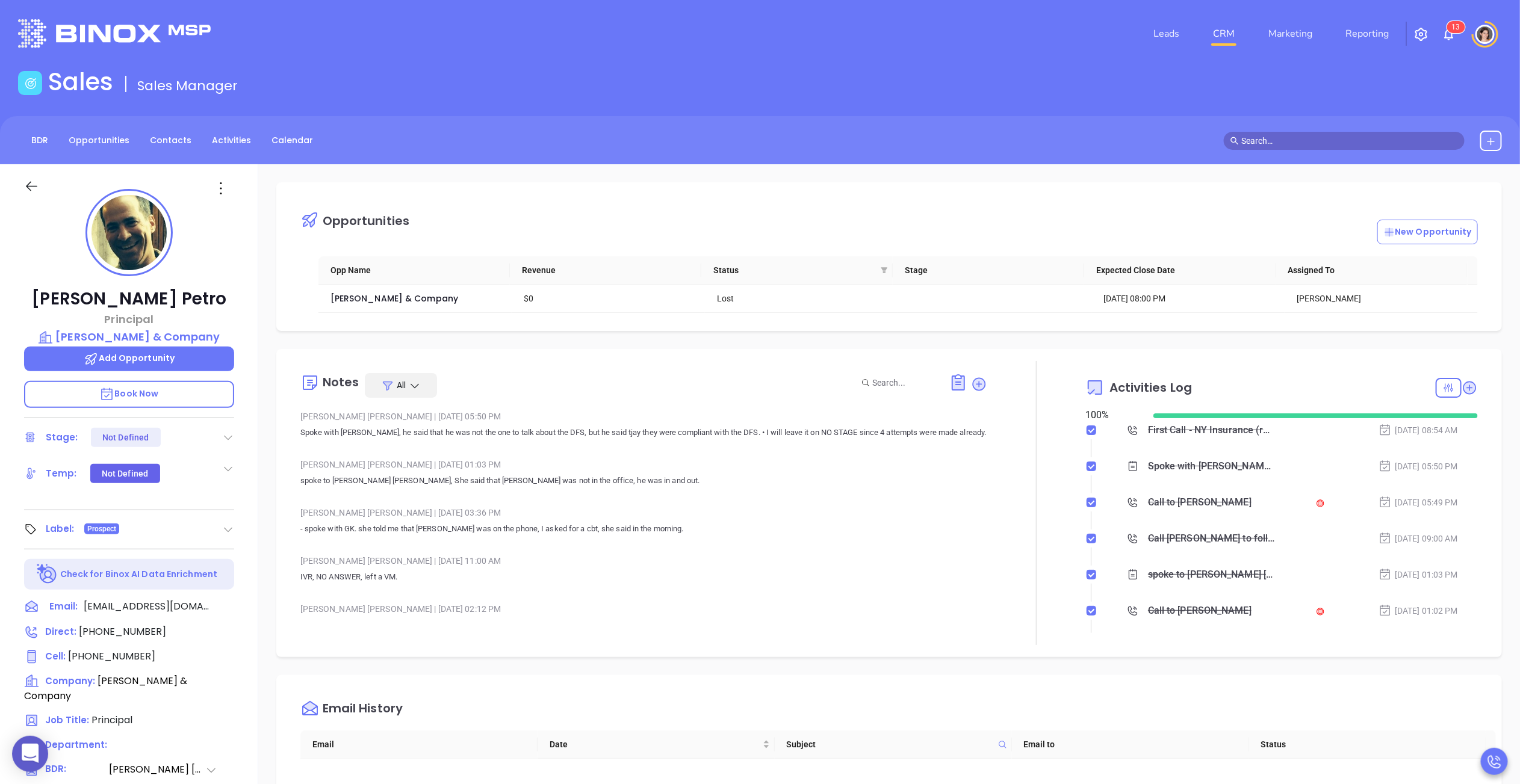
scroll to position [245, 0]
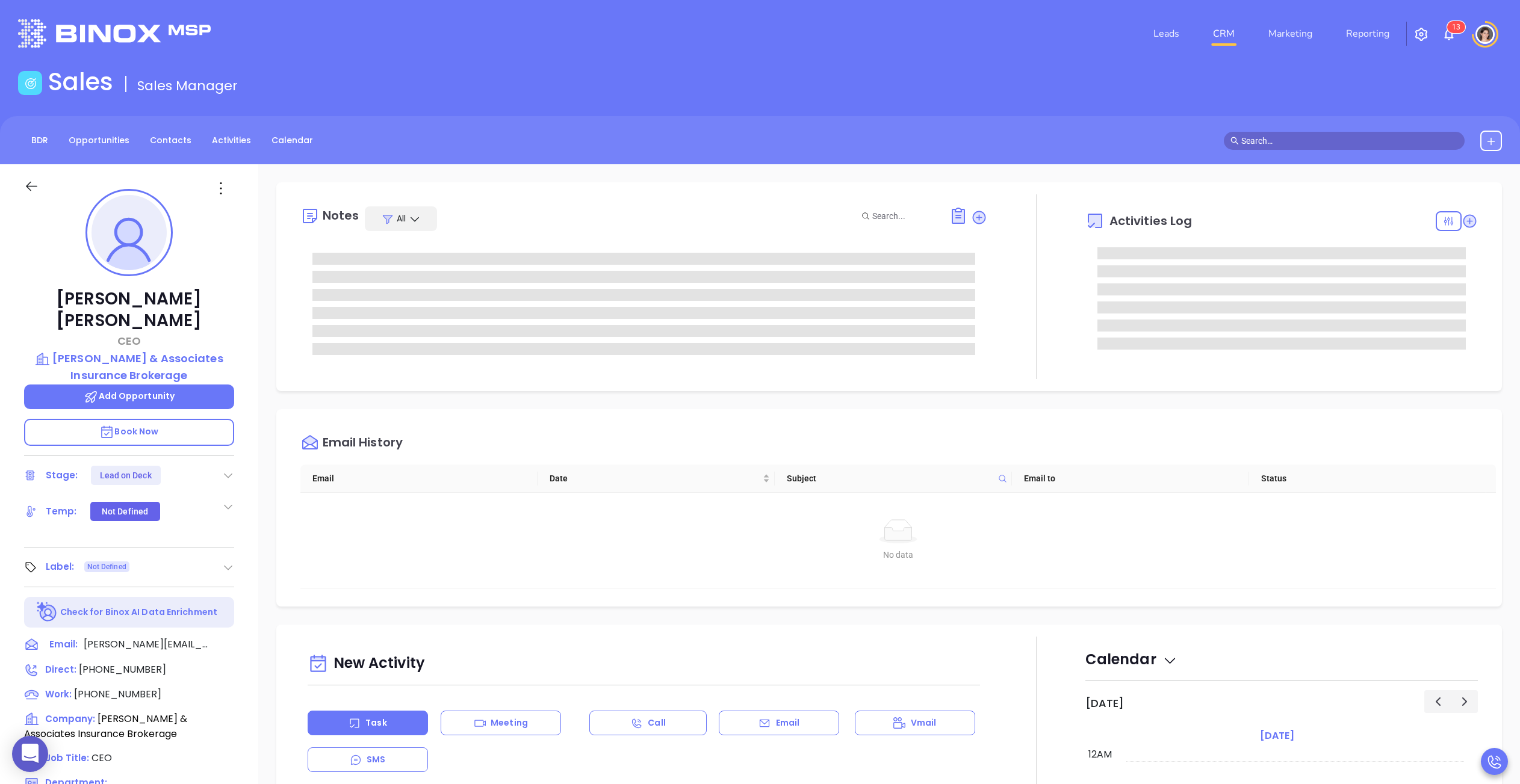
type input "[PERSON_NAME]"
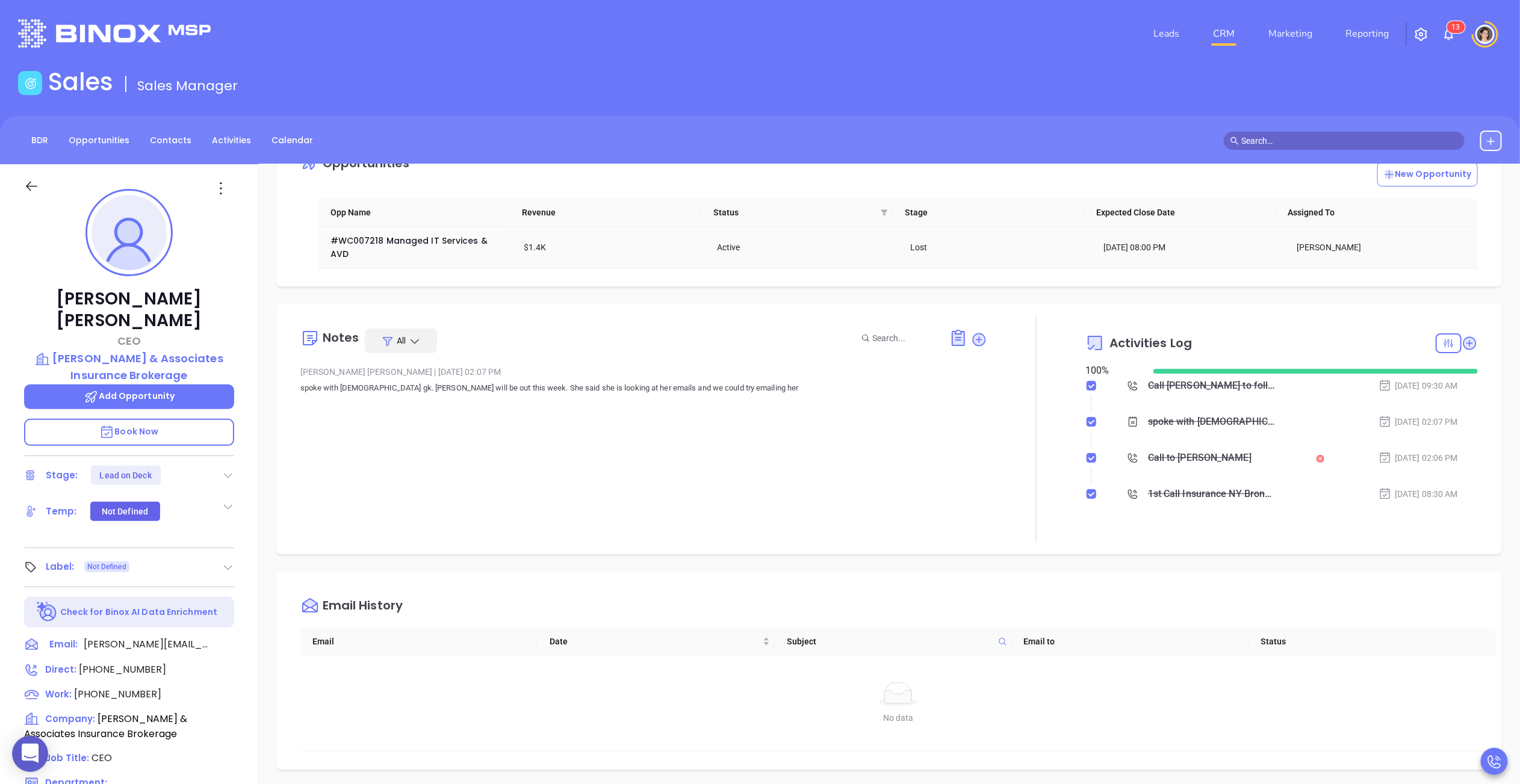
scroll to position [115, 0]
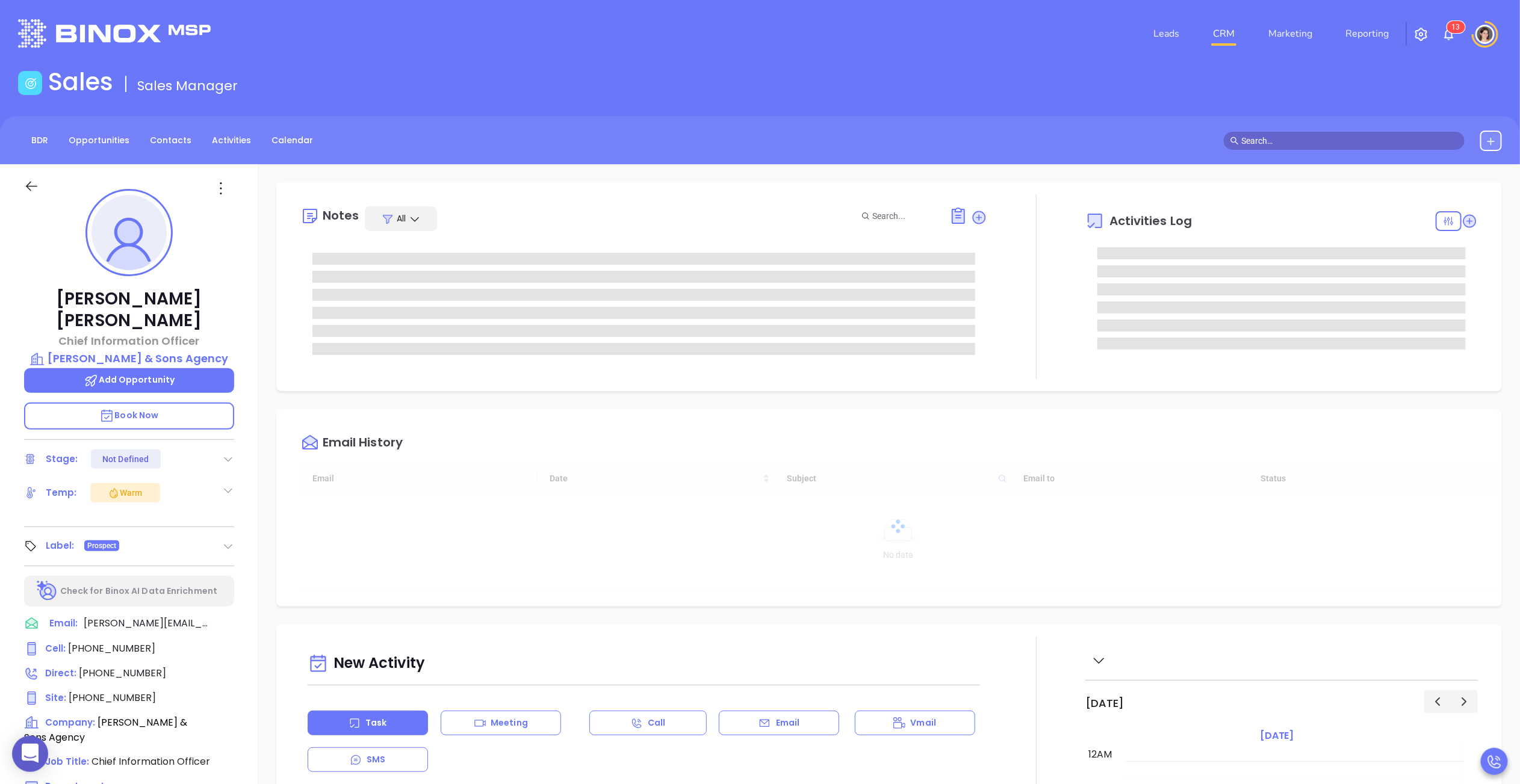
type input "[DATE]"
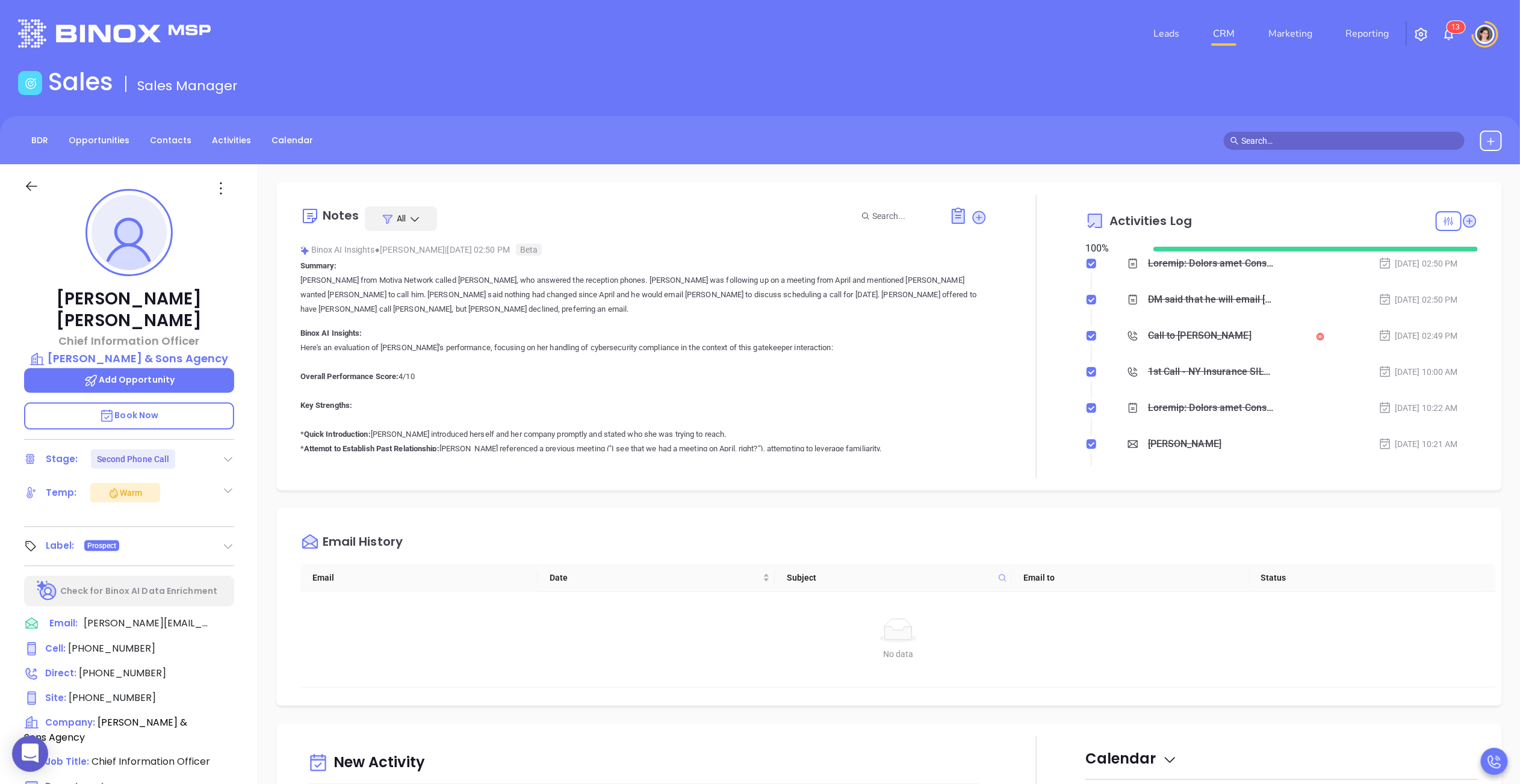
scroll to position [458, 0]
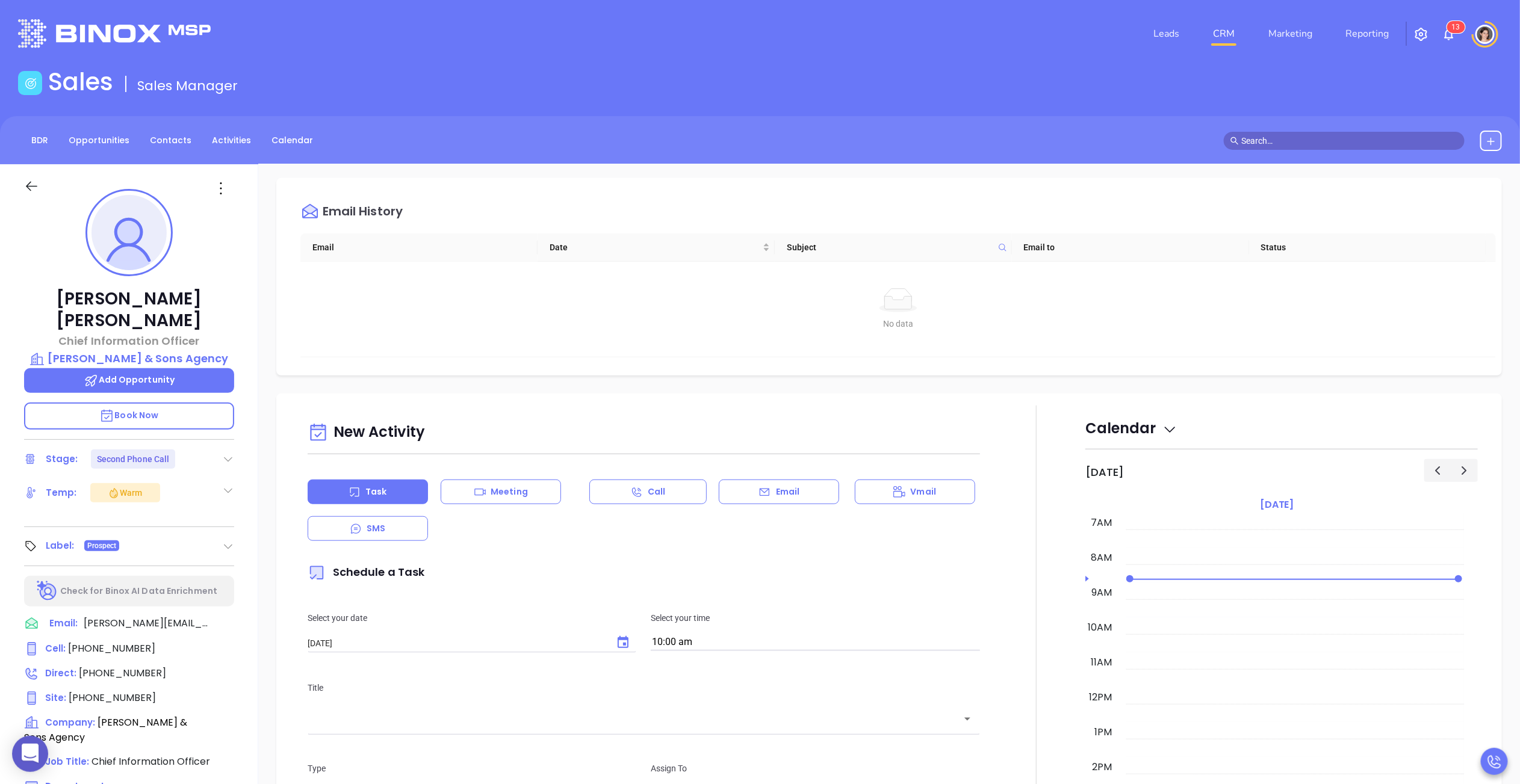
type input "[PERSON_NAME]"
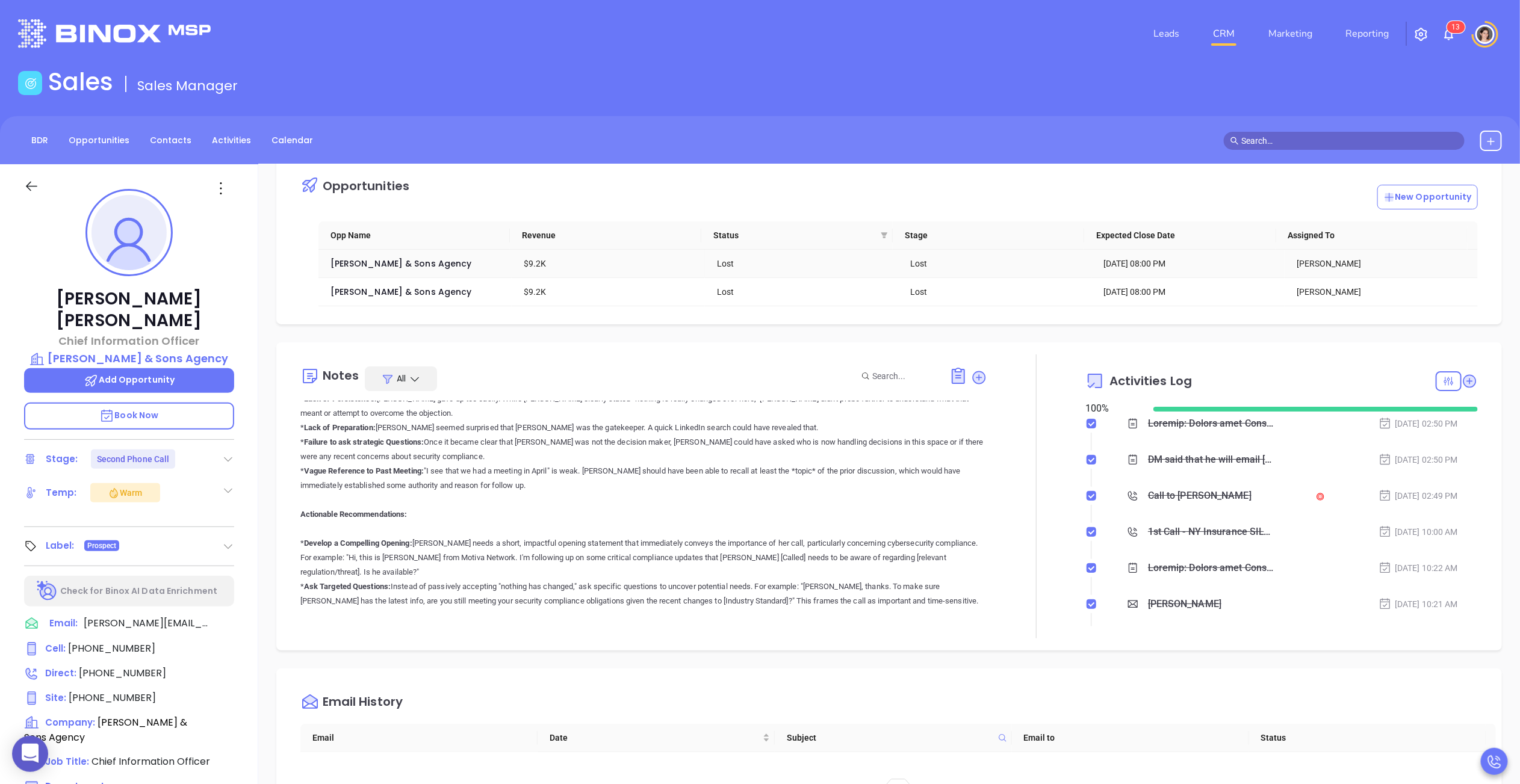
scroll to position [109, 0]
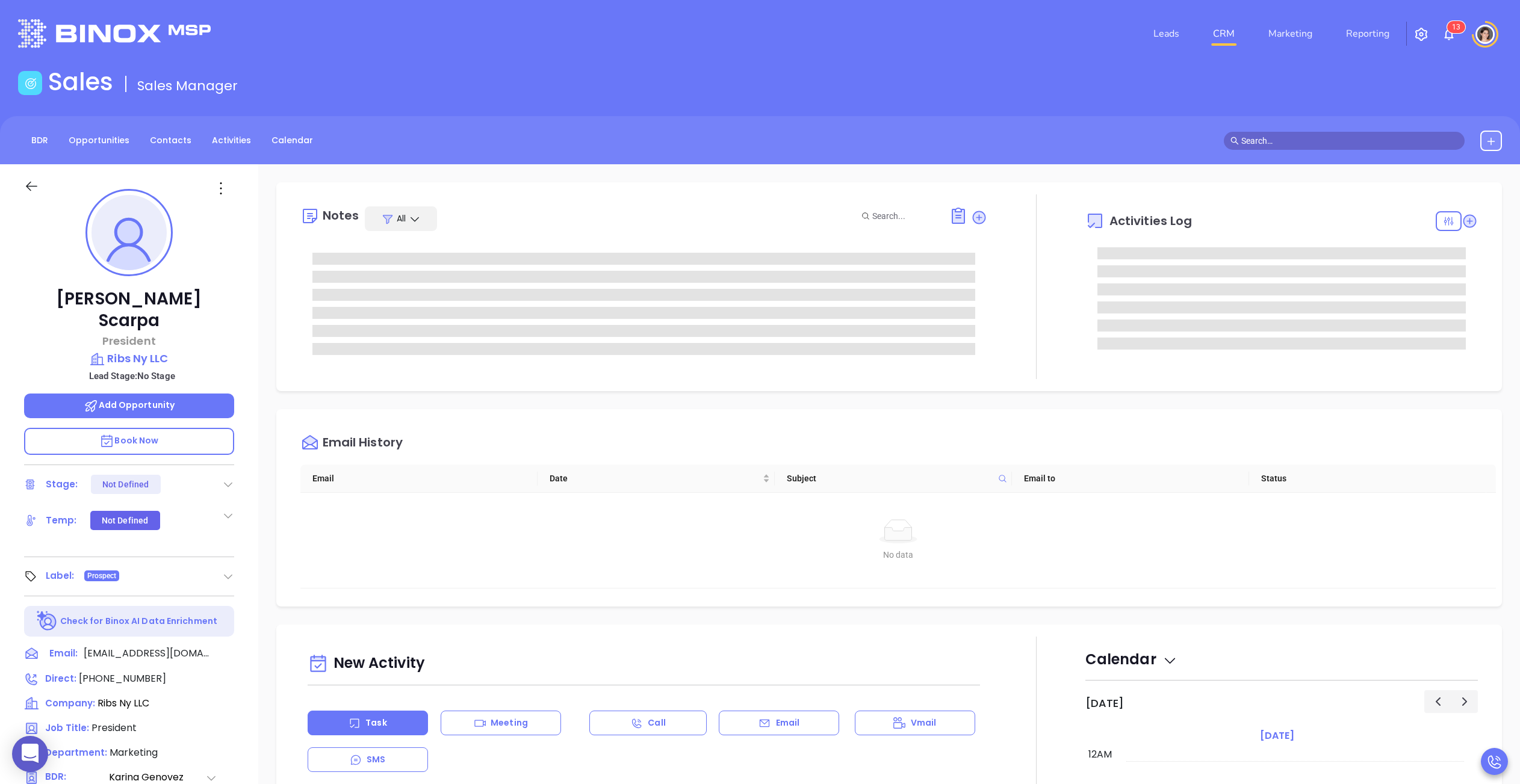
type input "[PERSON_NAME]"
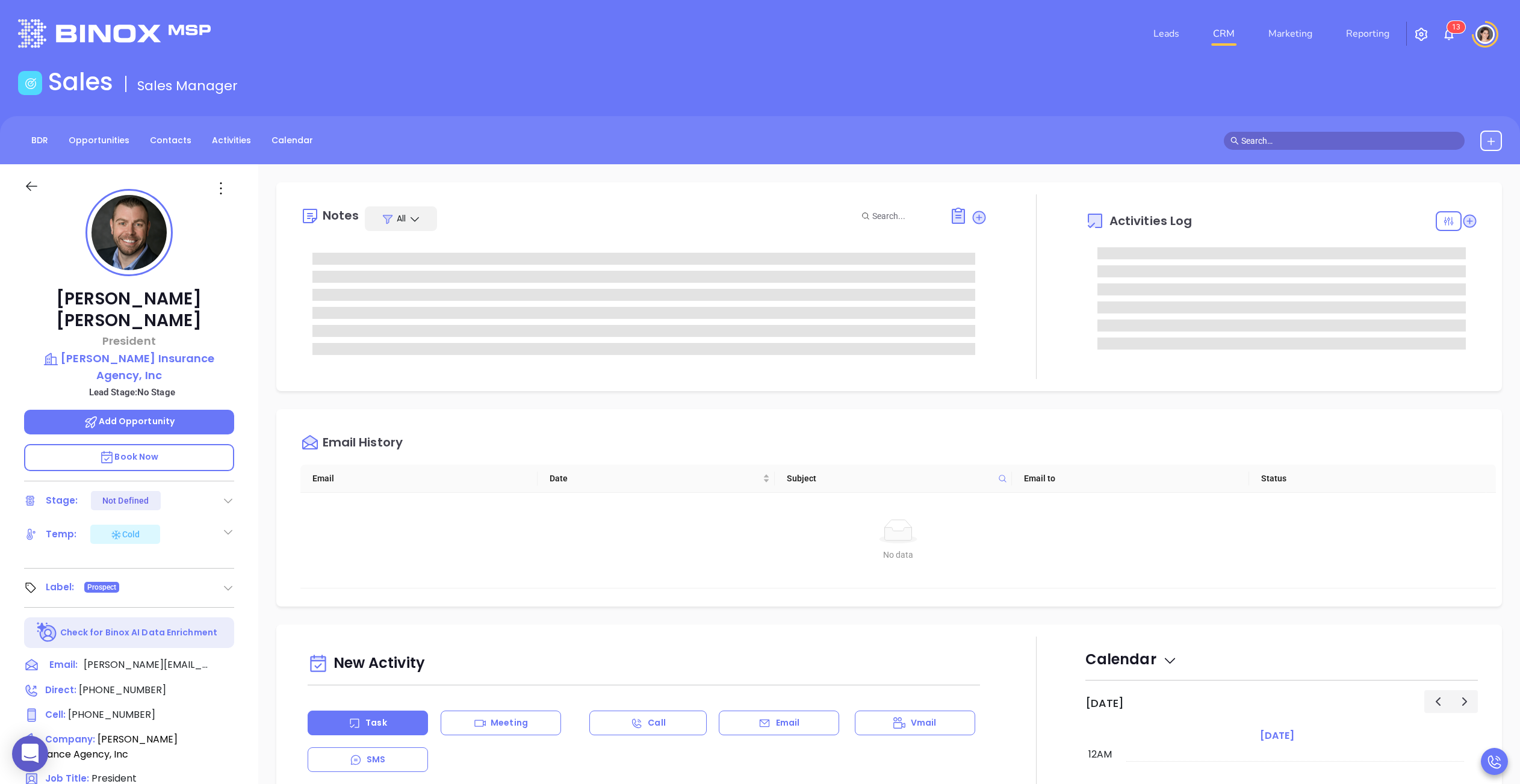
type input "[PERSON_NAME]"
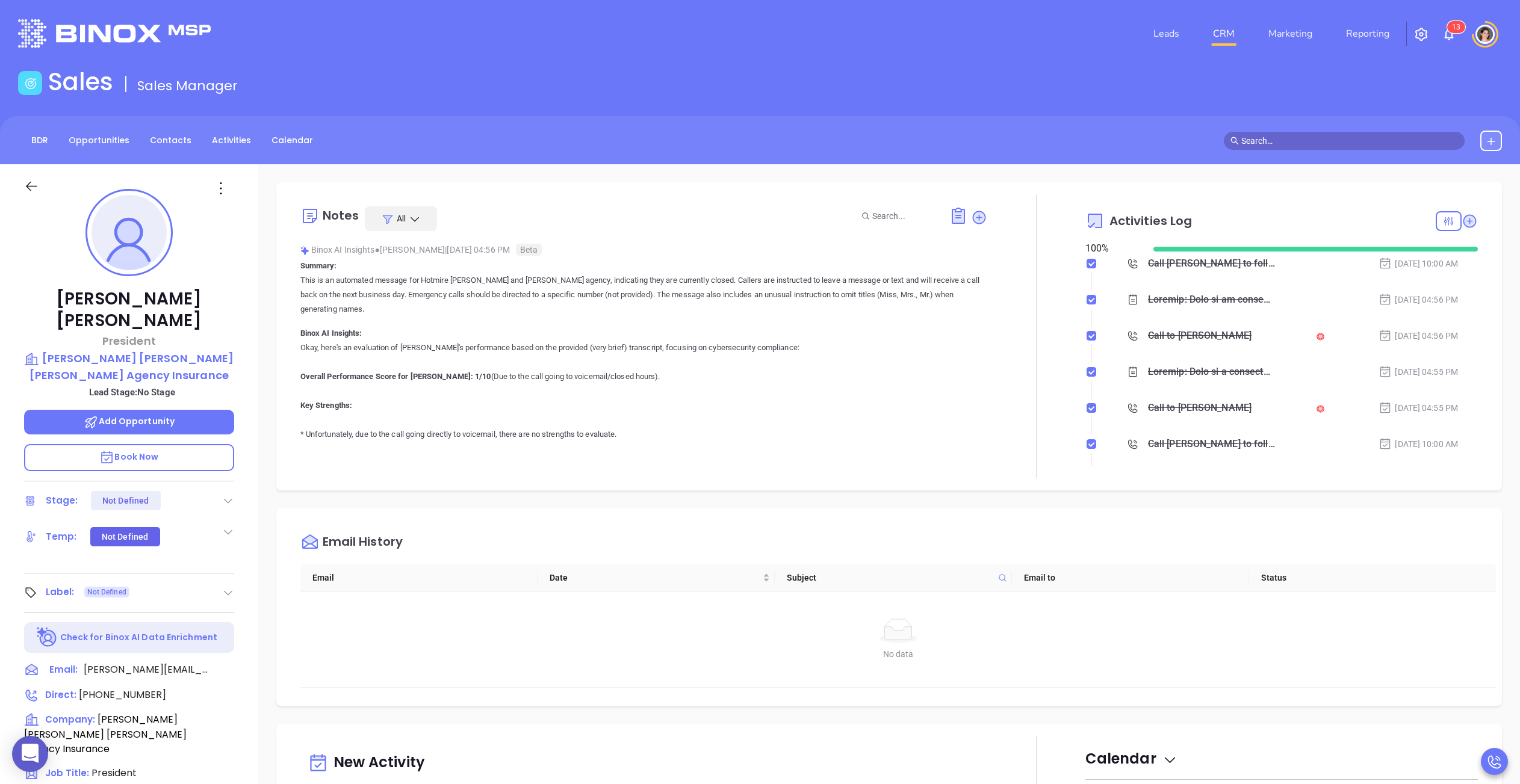
type input "[PERSON_NAME]"
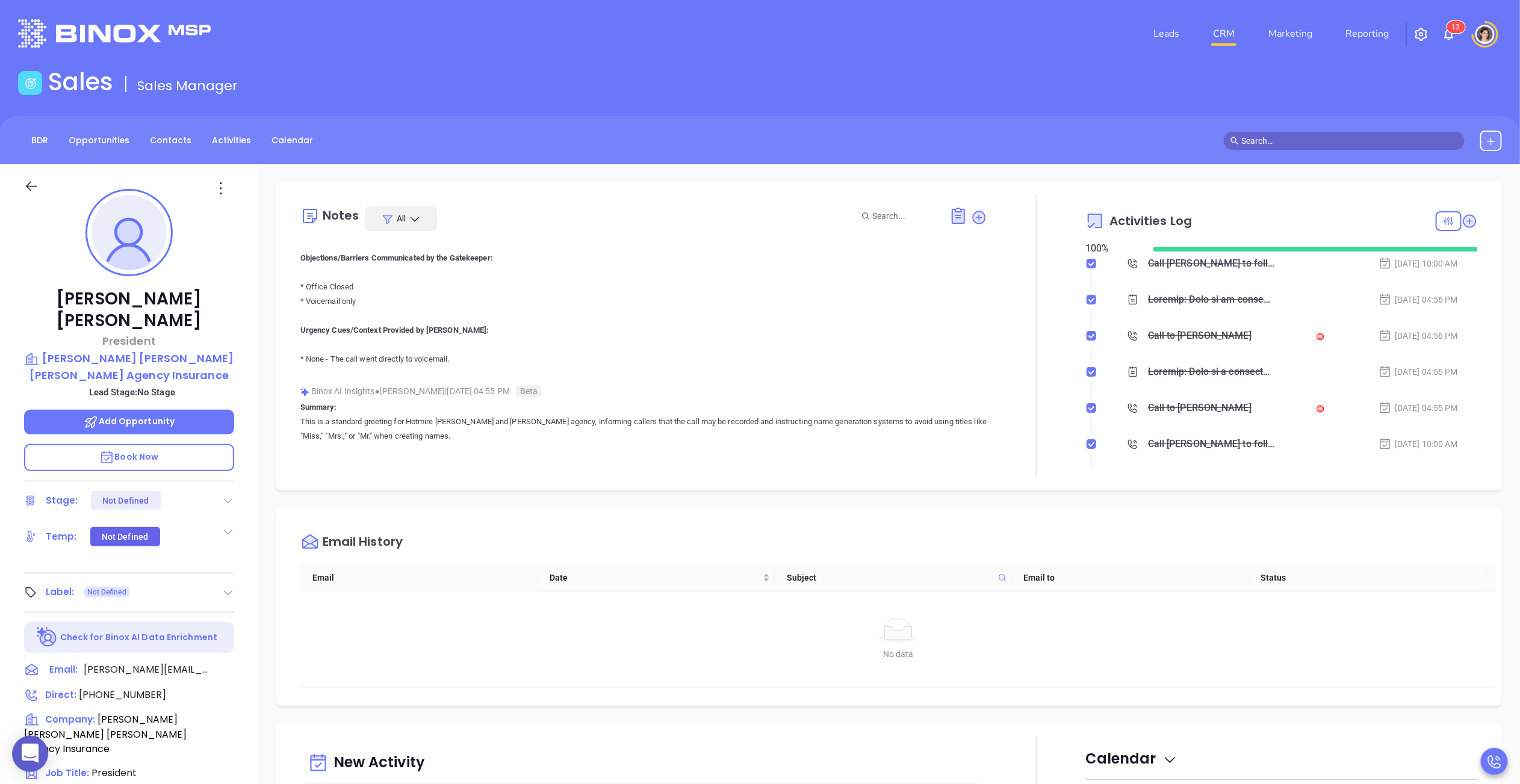
scroll to position [476, 0]
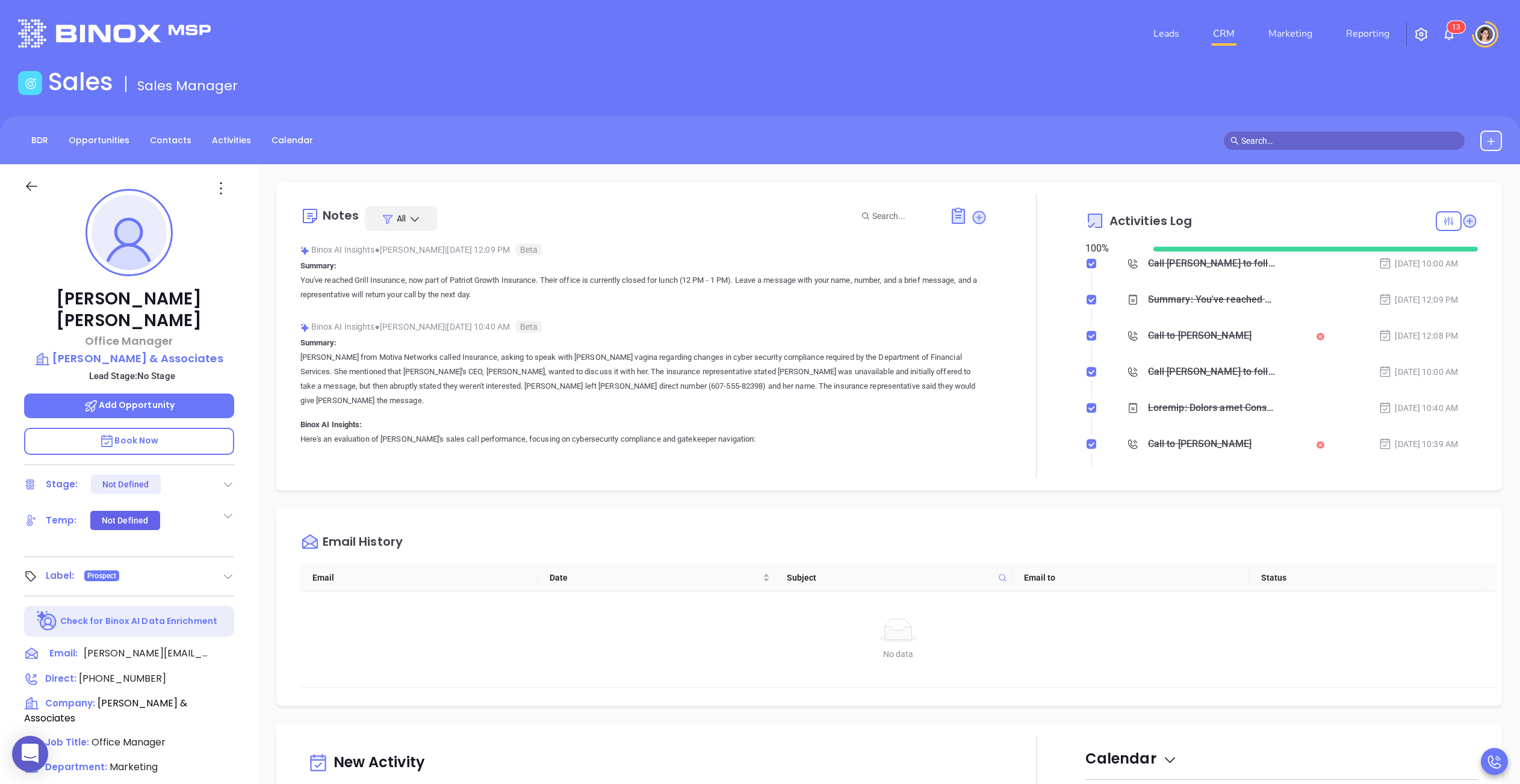
type input "[PERSON_NAME]"
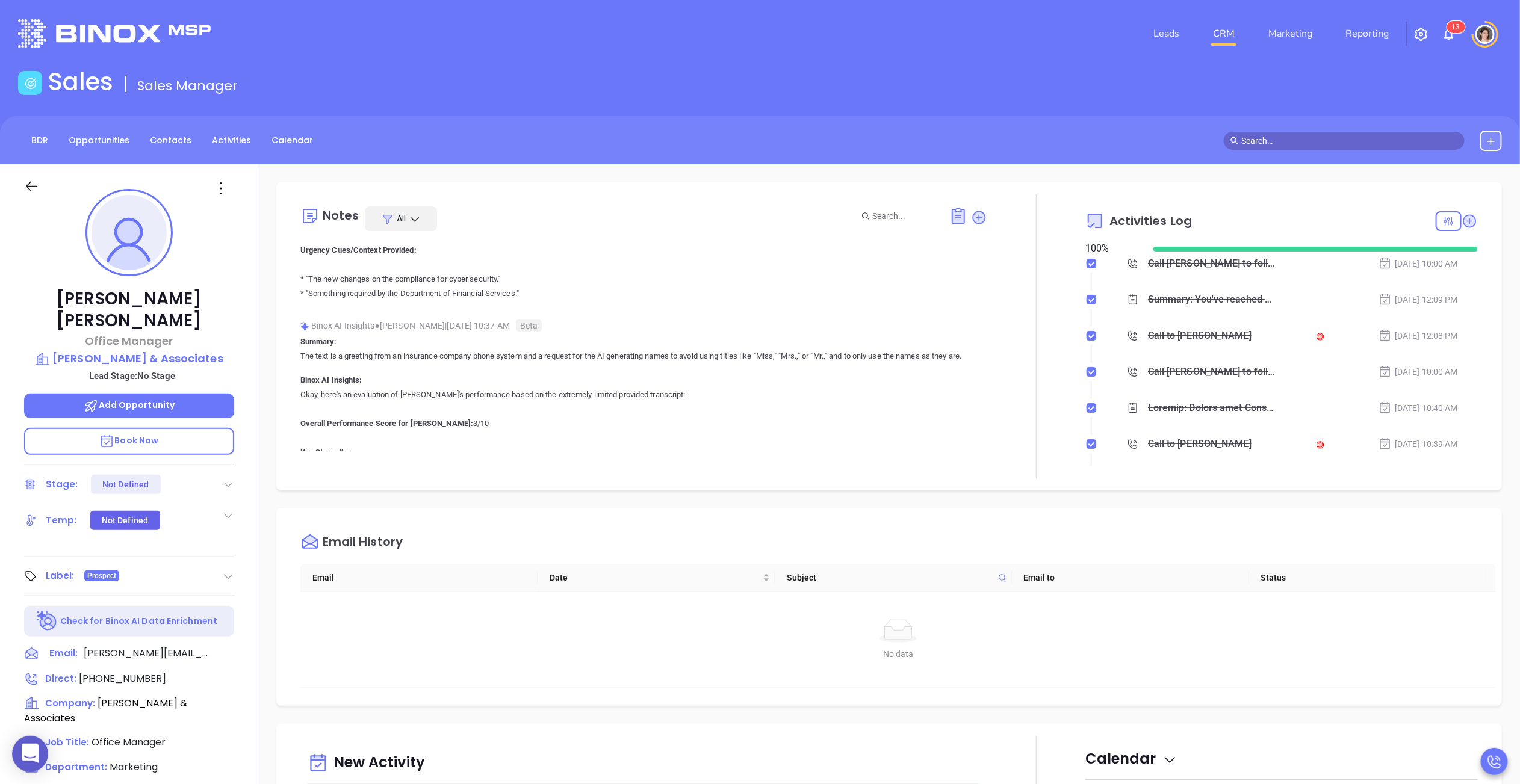
scroll to position [660, 0]
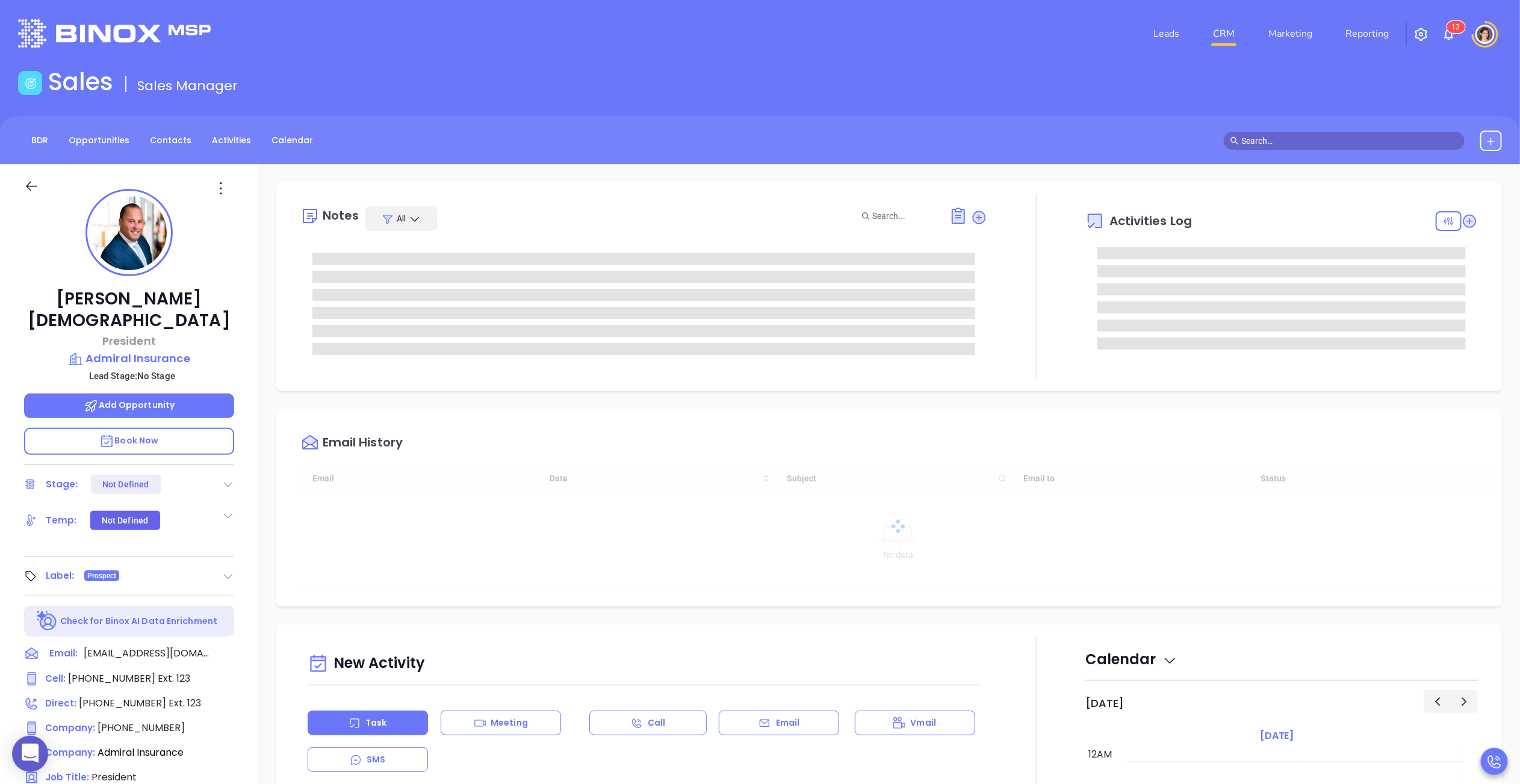
type input "[DATE]"
type input "[PERSON_NAME]"
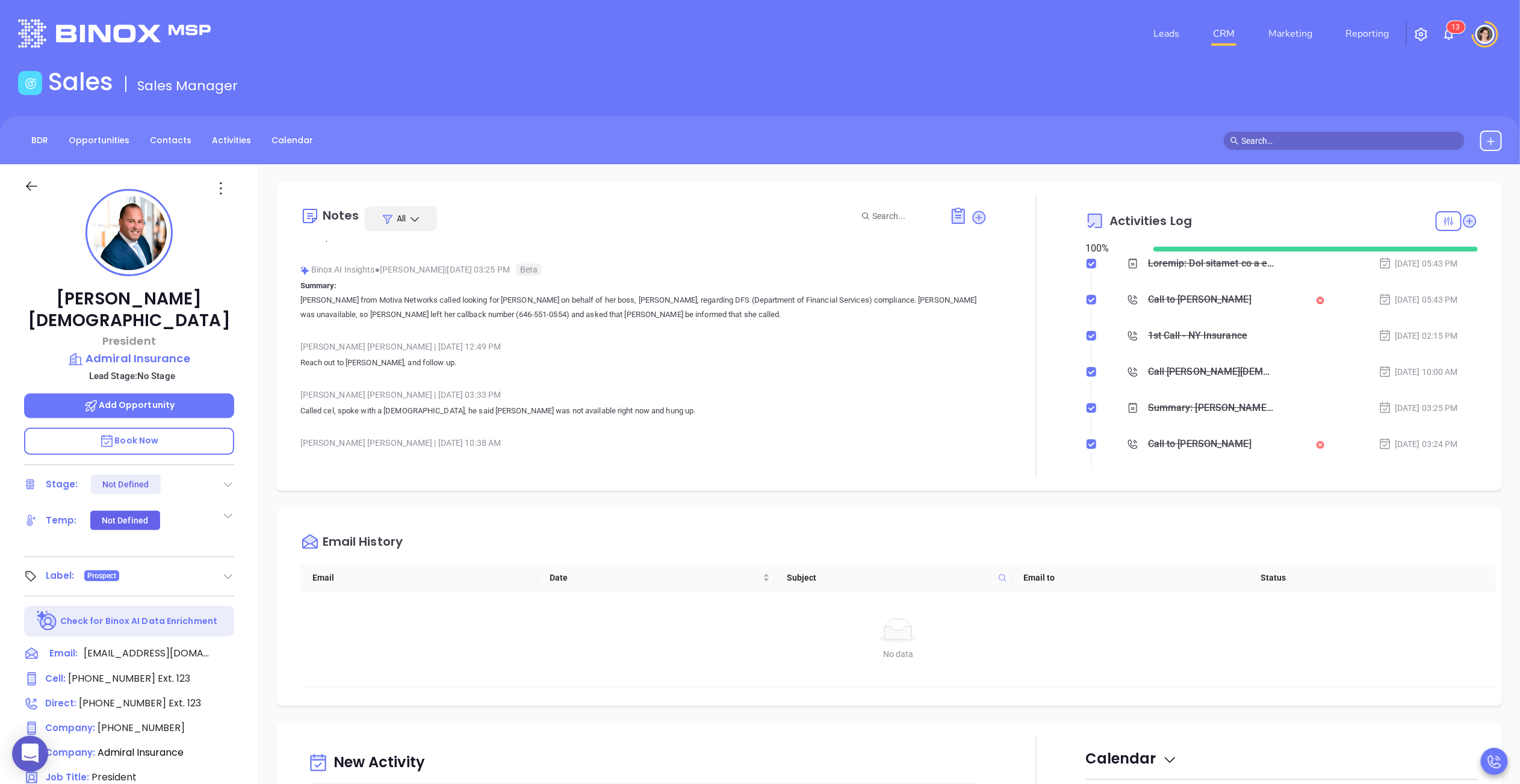
scroll to position [0, 0]
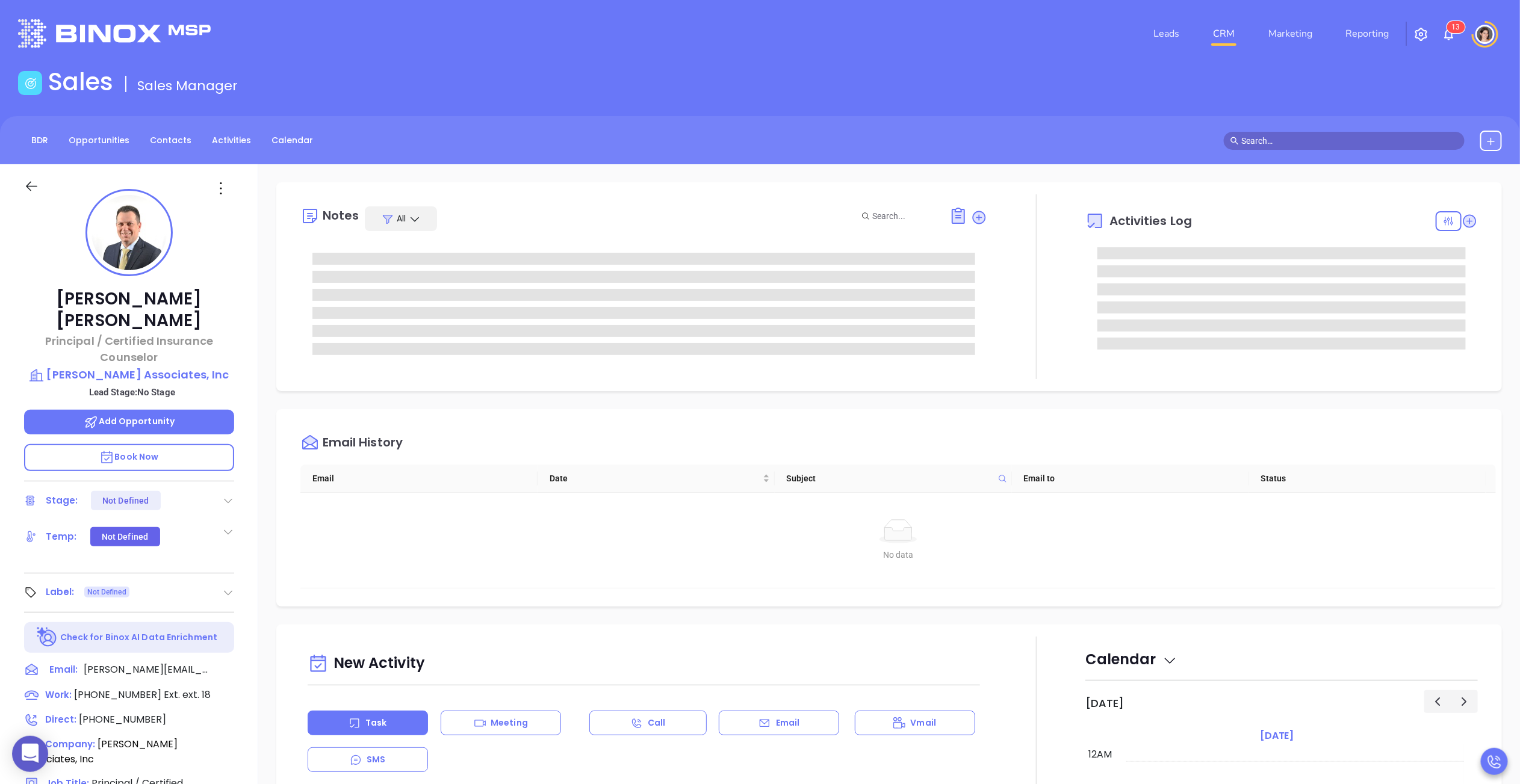
scroll to position [245, 0]
type input "[PERSON_NAME]"
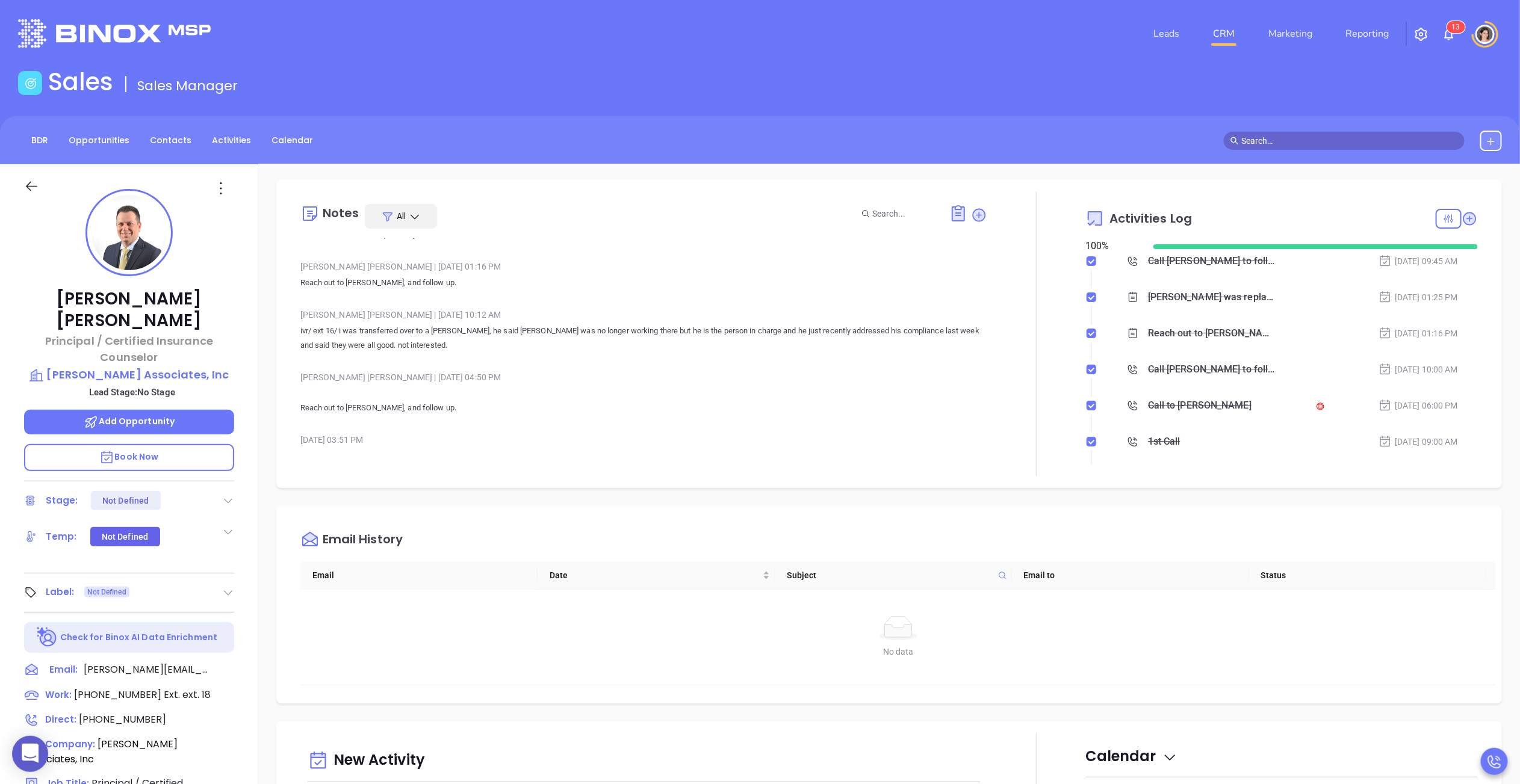
scroll to position [0, 0]
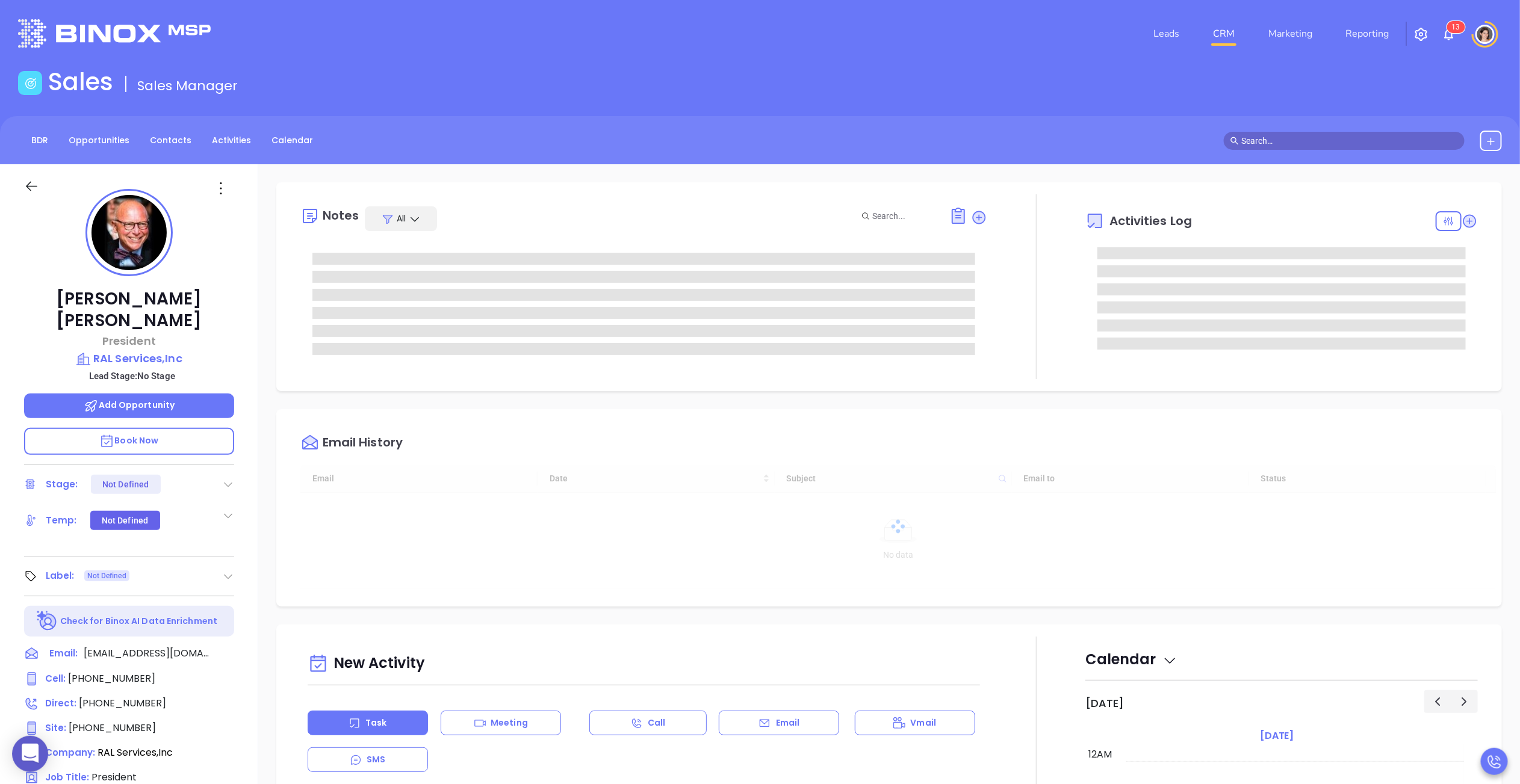
scroll to position [245, 0]
type input "[PERSON_NAME]"
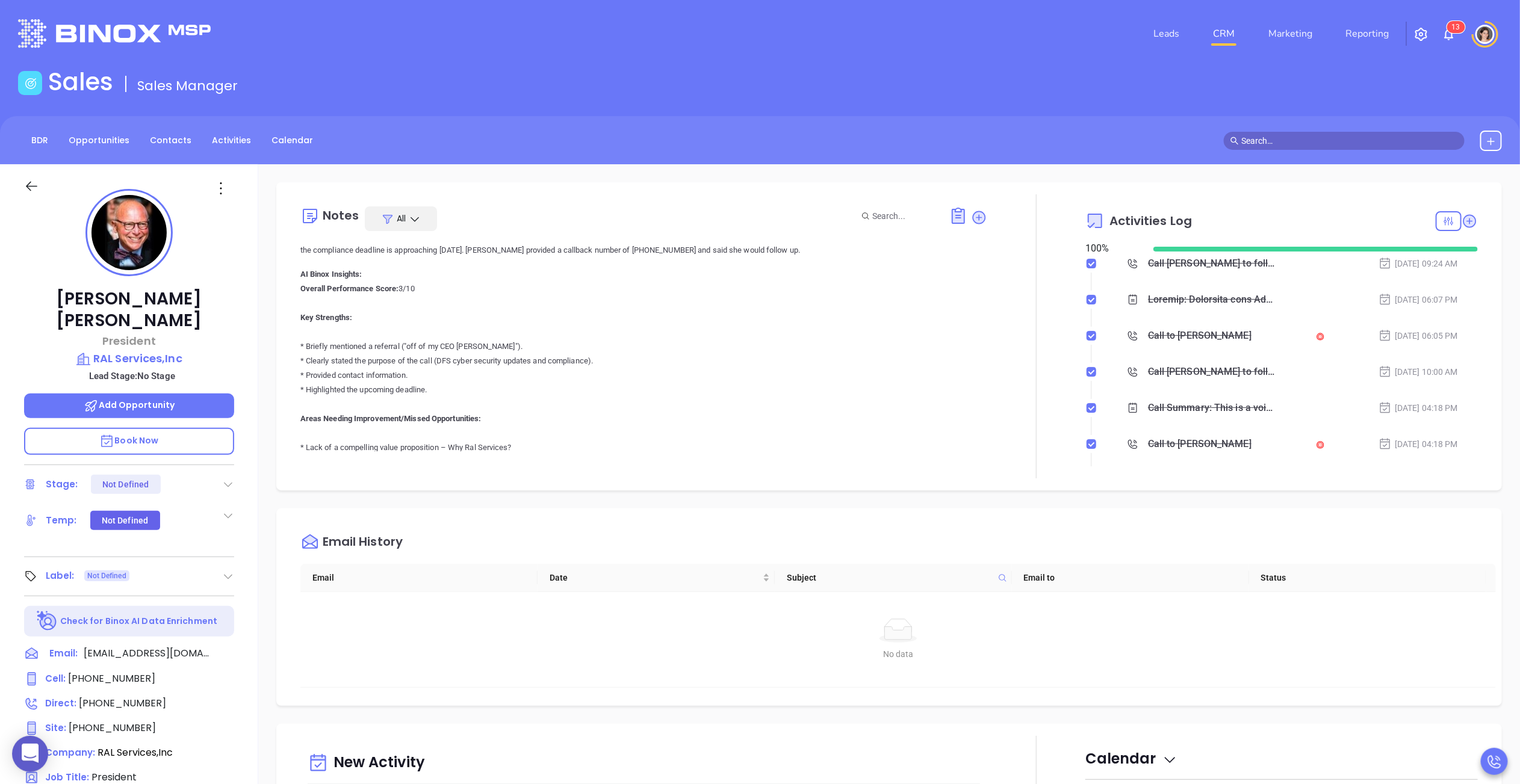
scroll to position [0, 0]
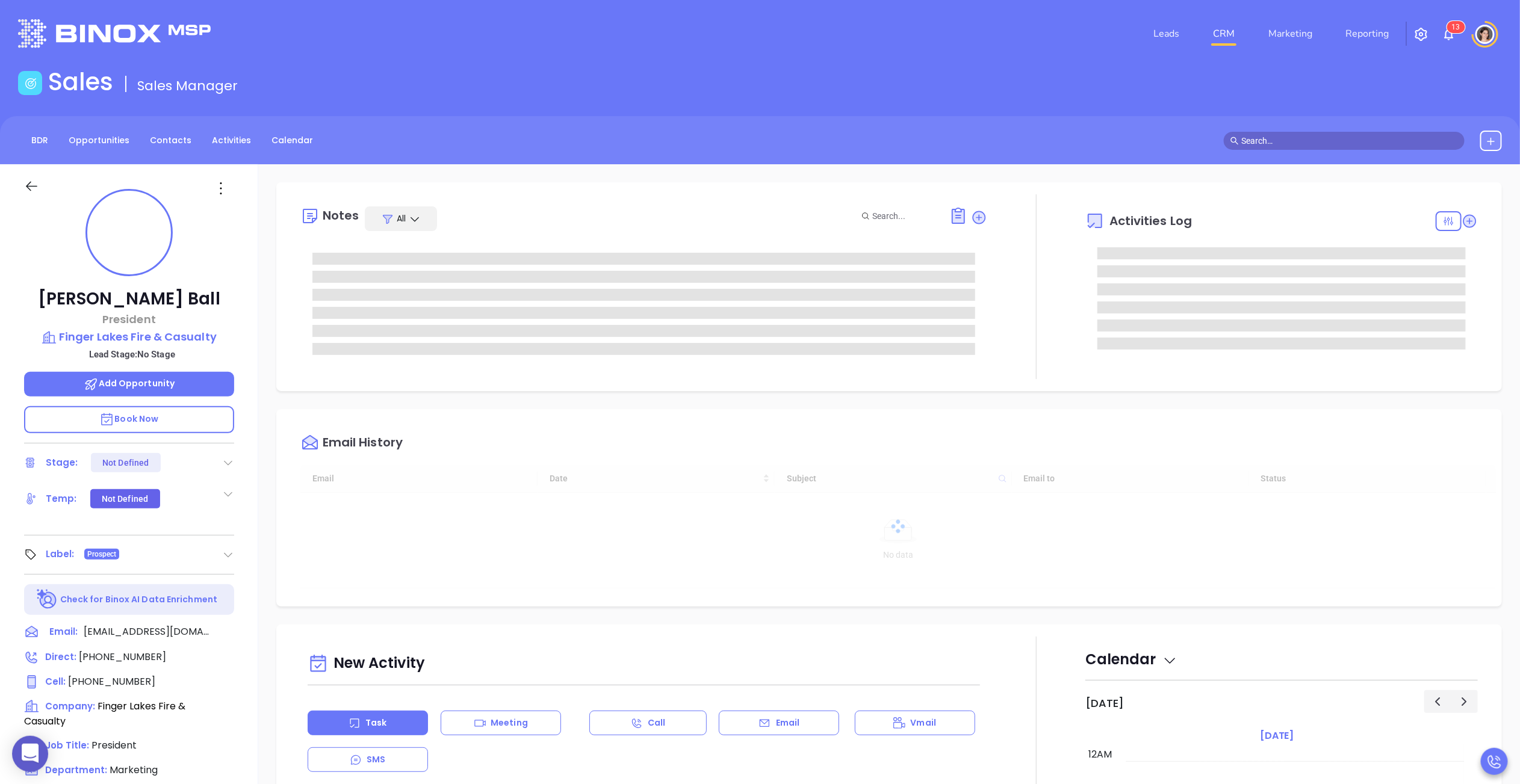
scroll to position [245, 0]
type input "[PERSON_NAME]"
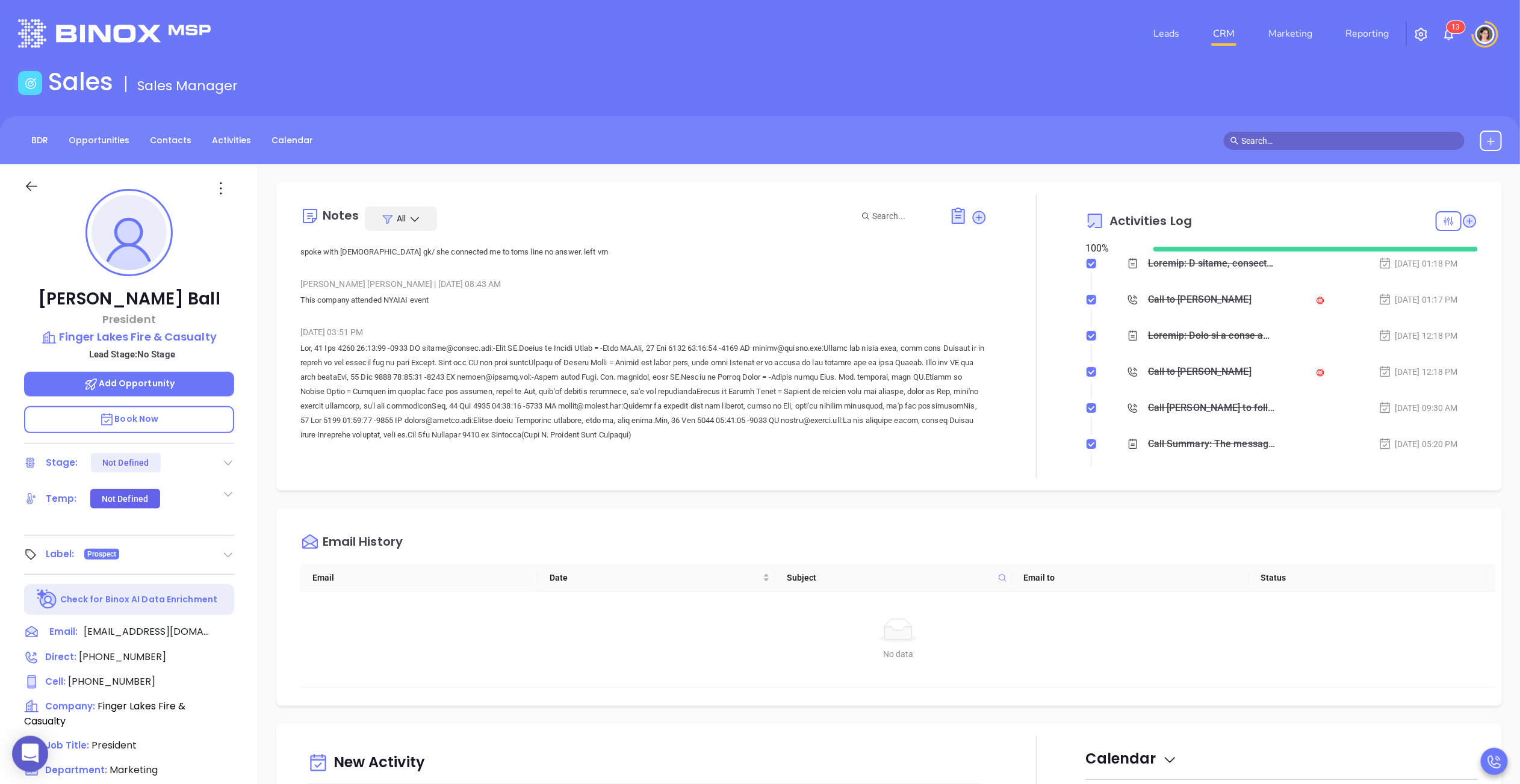
scroll to position [0, 0]
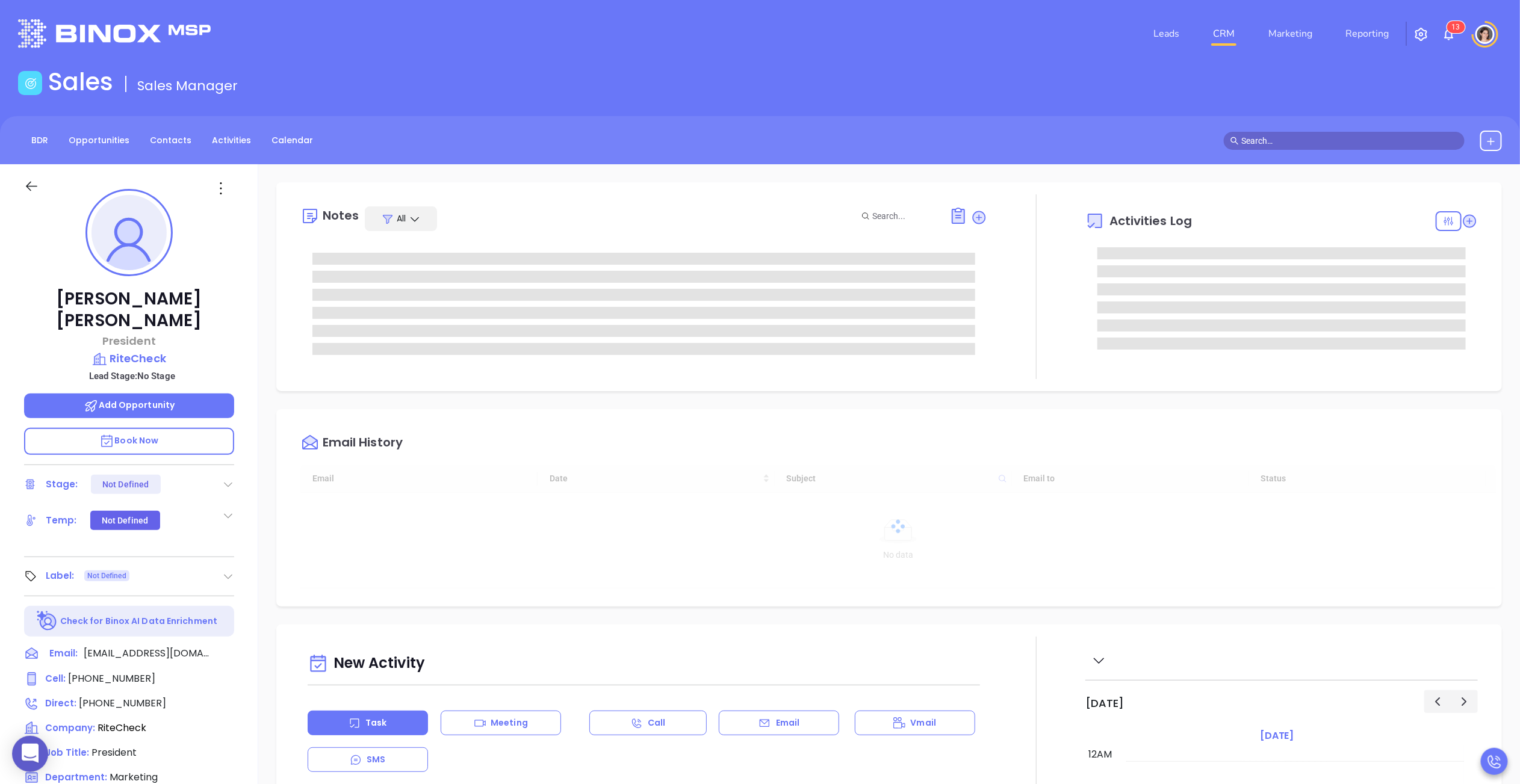
scroll to position [245, 0]
type input "[PERSON_NAME]"
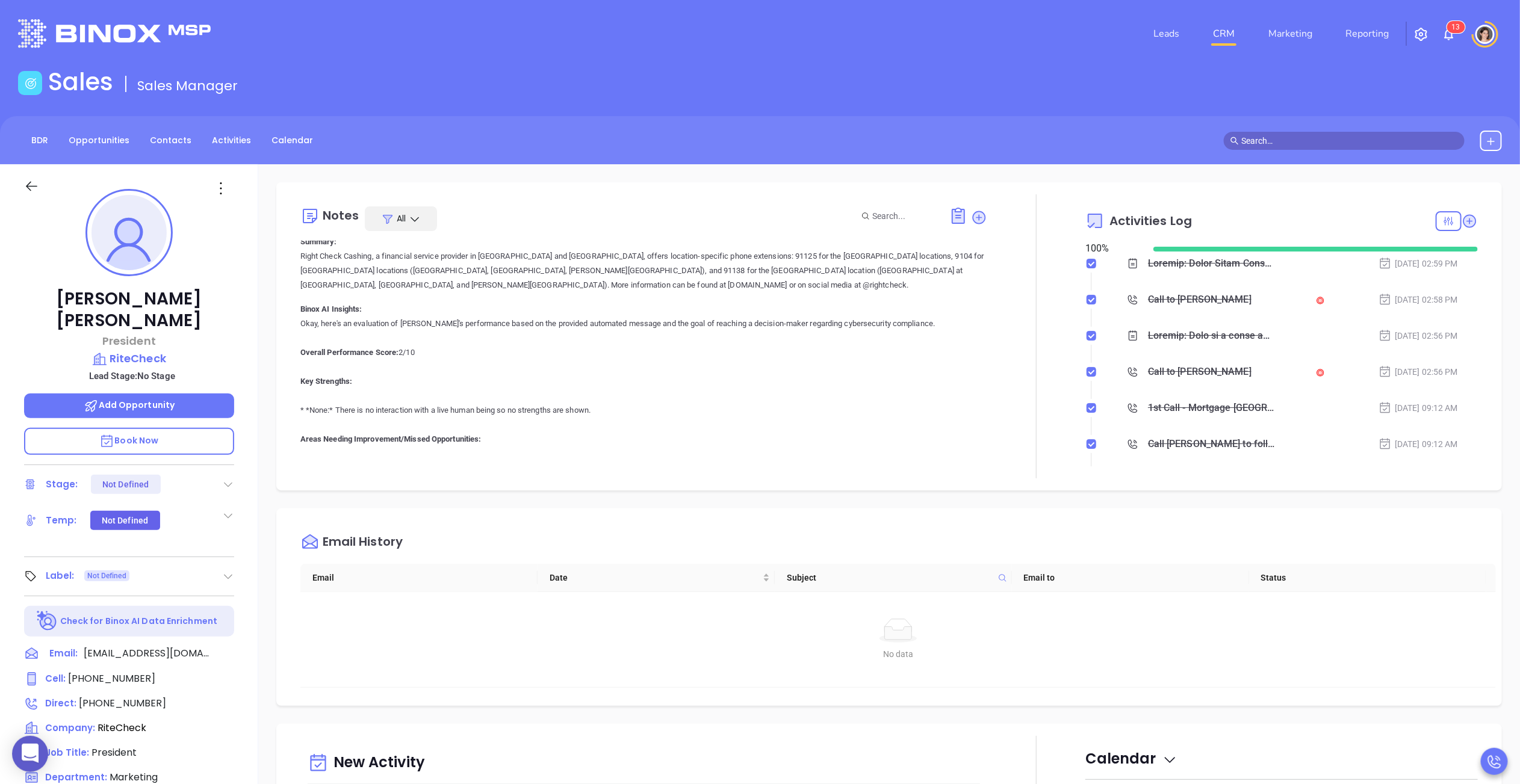
scroll to position [0, 0]
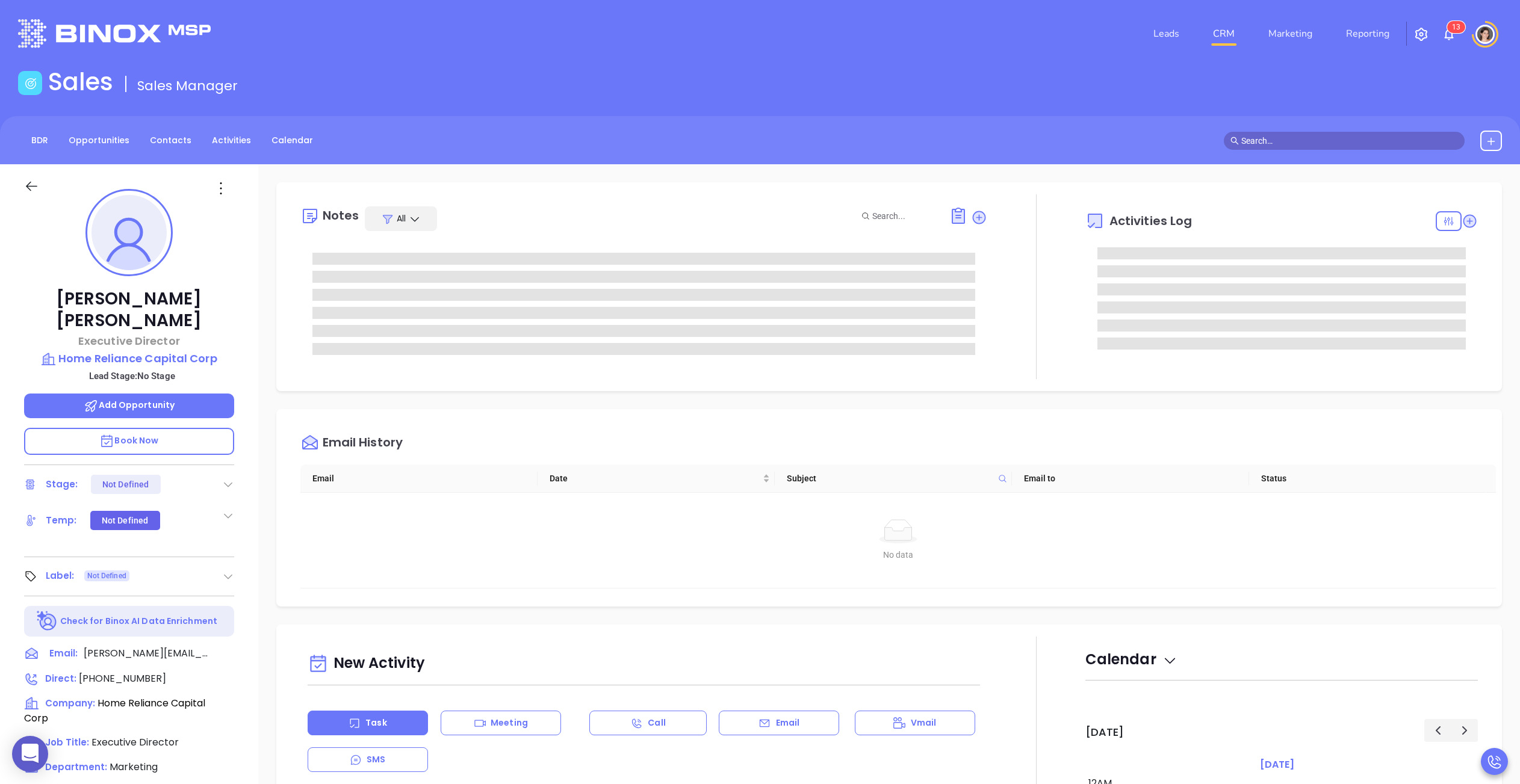
type input "[PERSON_NAME]"
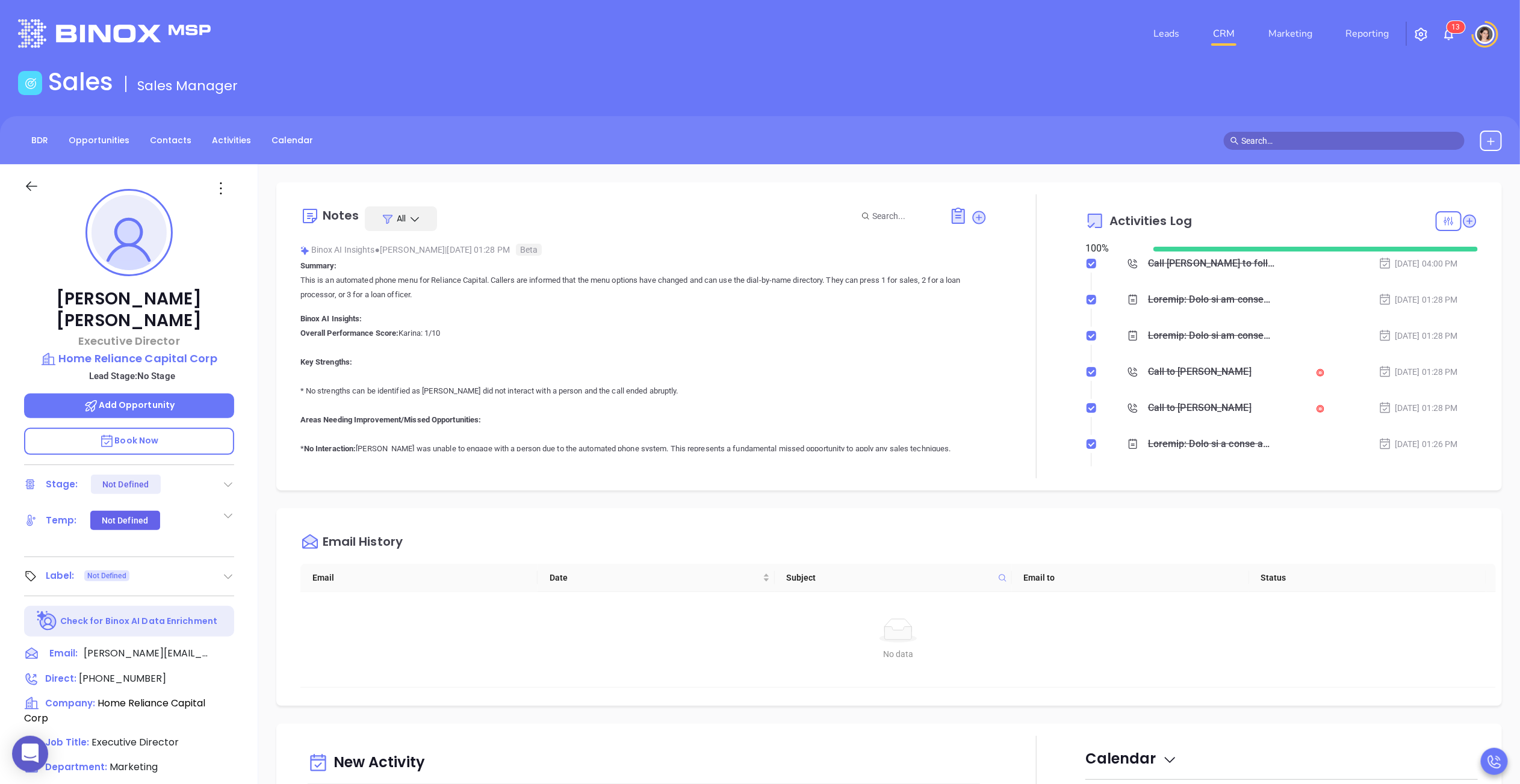
scroll to position [245, 0]
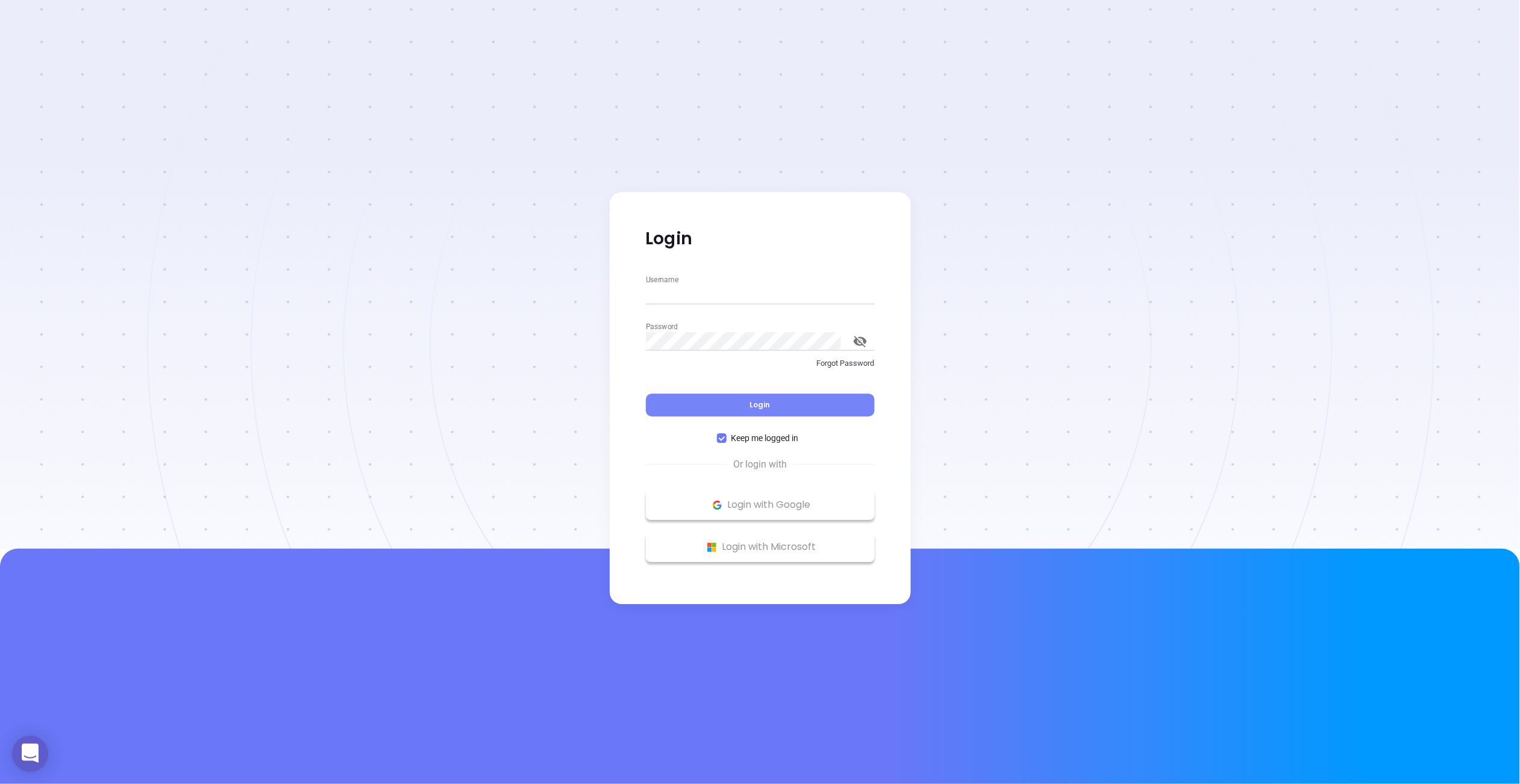
type input "megan@motiva.net"
click at [722, 402] on button "Login" at bounding box center [760, 405] width 229 height 23
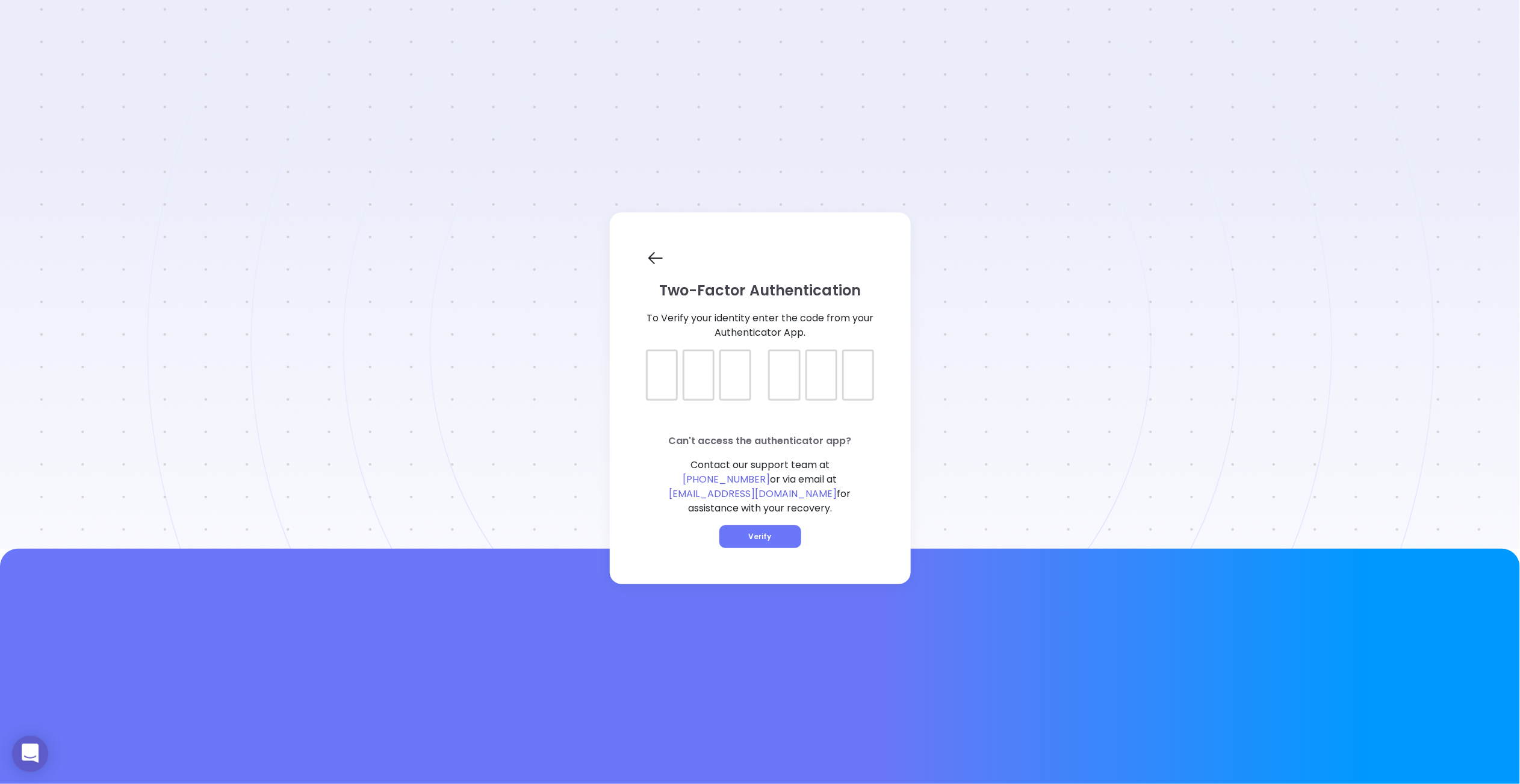
click at [665, 415] on div "Two-Factor Authentication To Verify your identity enter the code from your Auth…" at bounding box center [760, 398] width 301 height 372
click at [661, 393] on div at bounding box center [661, 375] width 32 height 51
type input "894458"
